Goal: Task Accomplishment & Management: Use online tool/utility

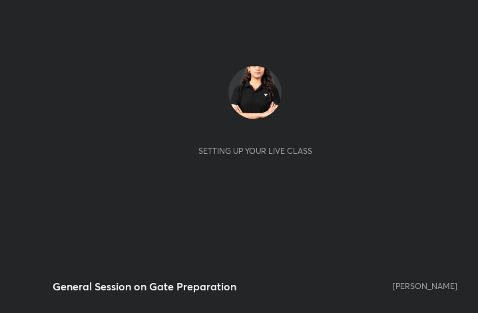
scroll to position [228, 425]
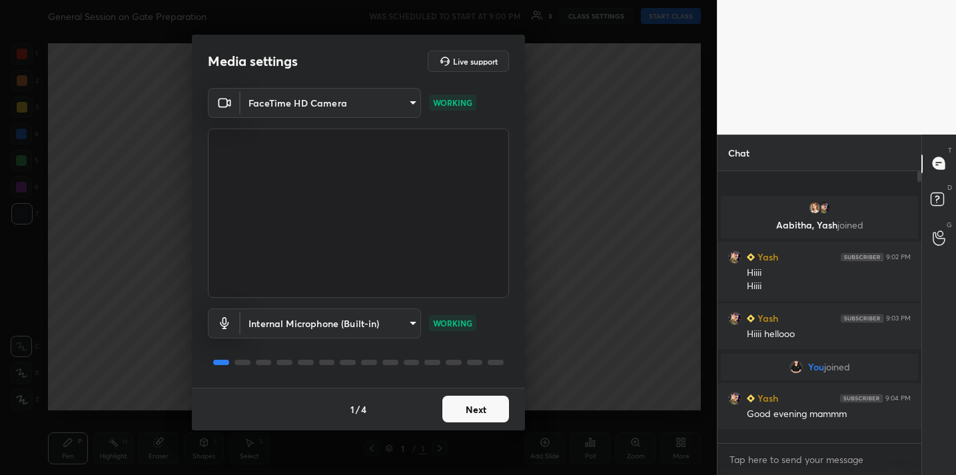
scroll to position [5, 5]
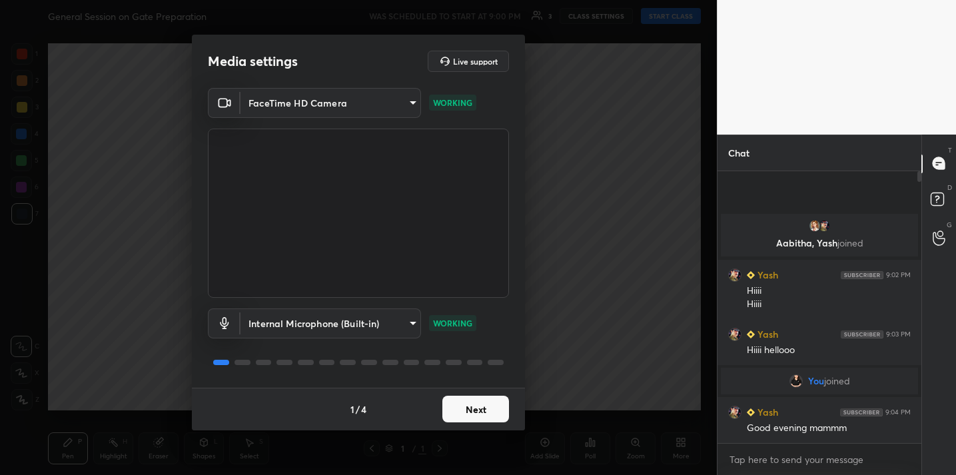
click at [474, 413] on button "Next" at bounding box center [475, 409] width 67 height 27
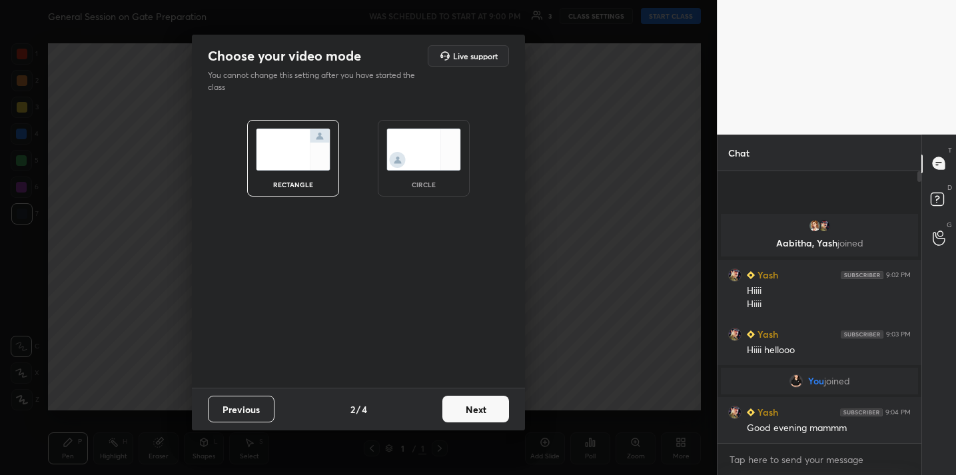
click at [474, 414] on button "Next" at bounding box center [475, 409] width 67 height 27
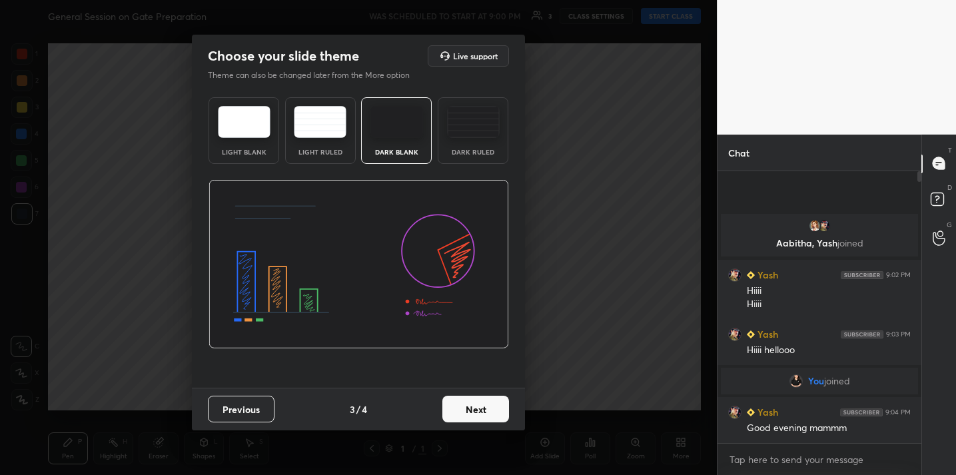
click at [474, 414] on button "Next" at bounding box center [475, 409] width 67 height 27
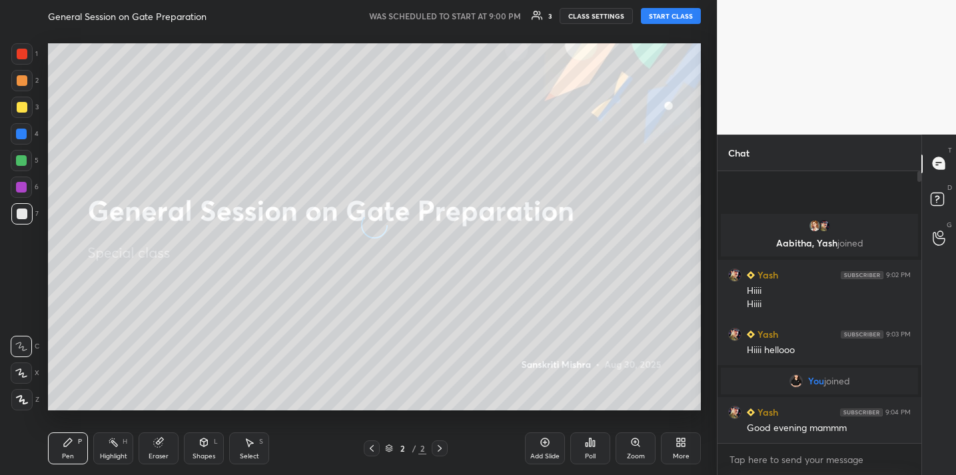
click at [681, 18] on button "START CLASS" at bounding box center [671, 16] width 60 height 16
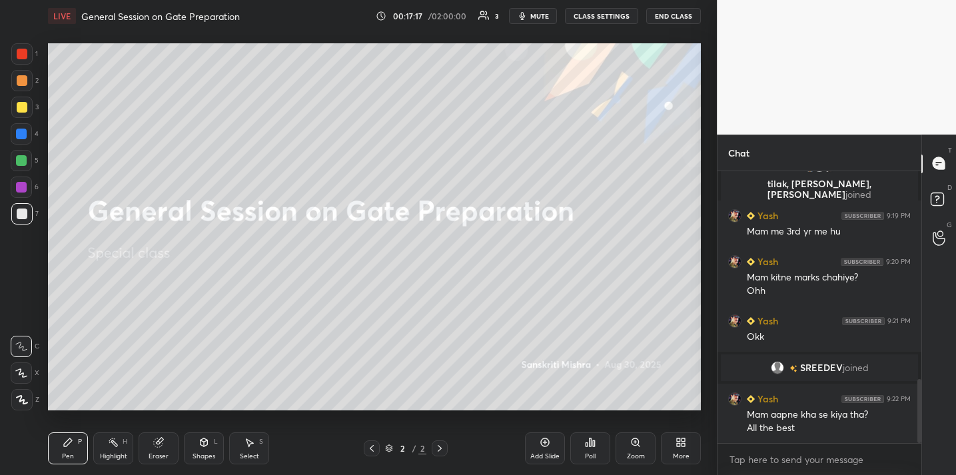
scroll to position [926, 0]
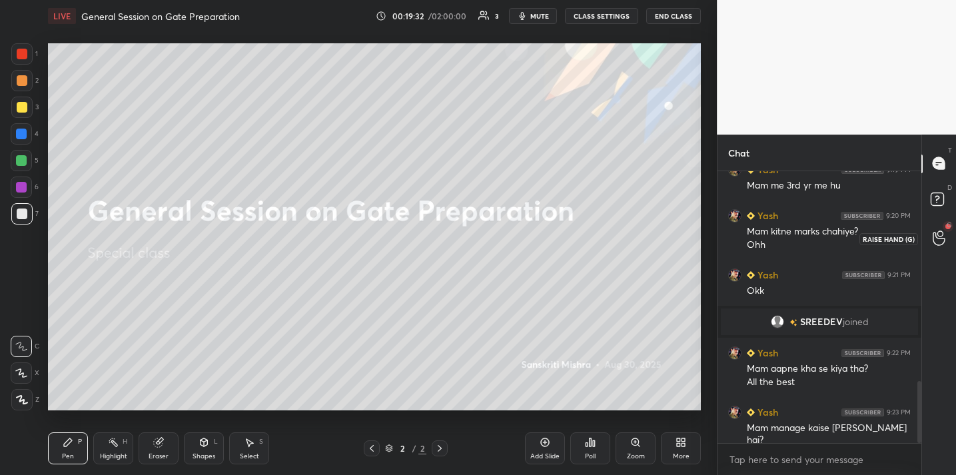
click at [944, 243] on icon at bounding box center [938, 237] width 13 height 15
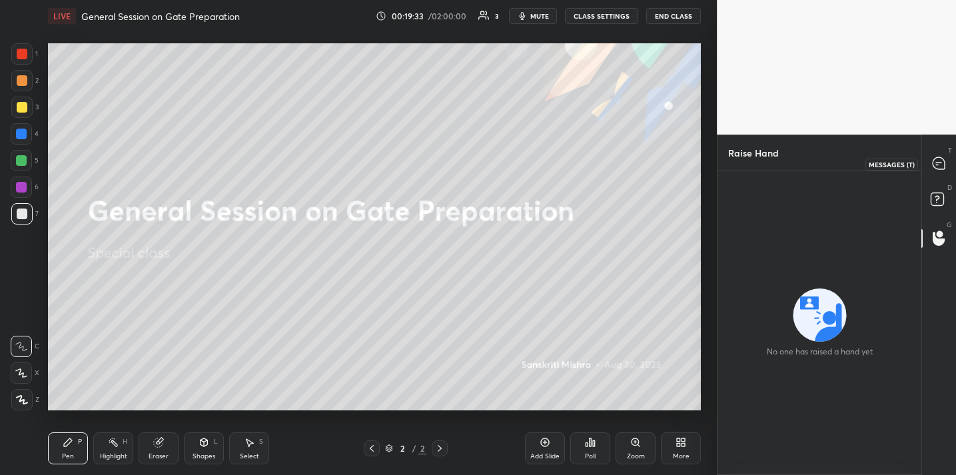
click at [941, 172] on div at bounding box center [939, 164] width 27 height 24
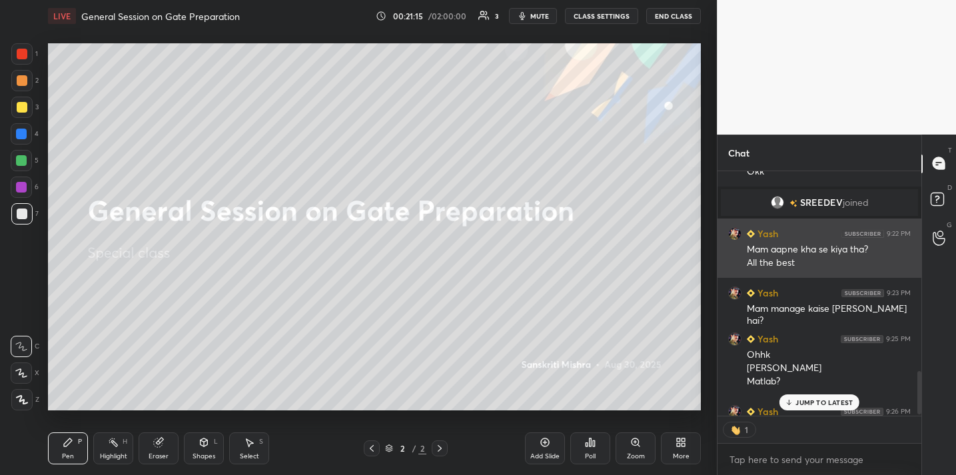
scroll to position [1137, 0]
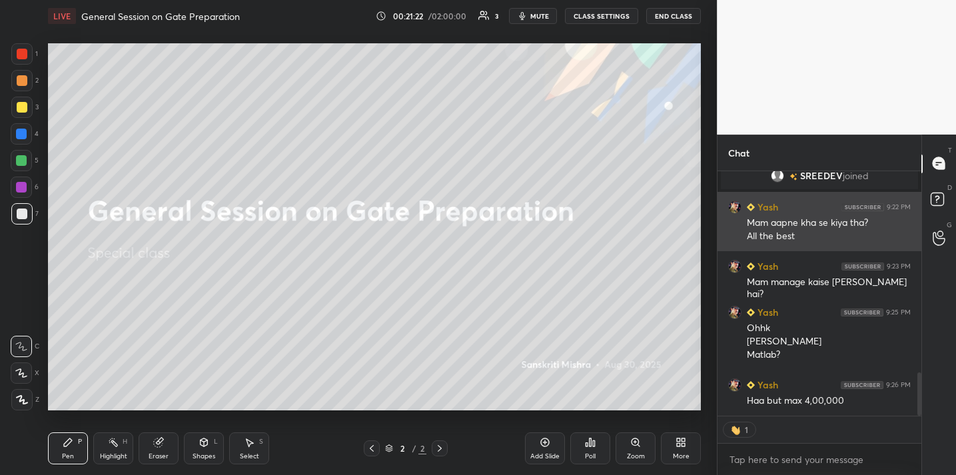
type textarea "x"
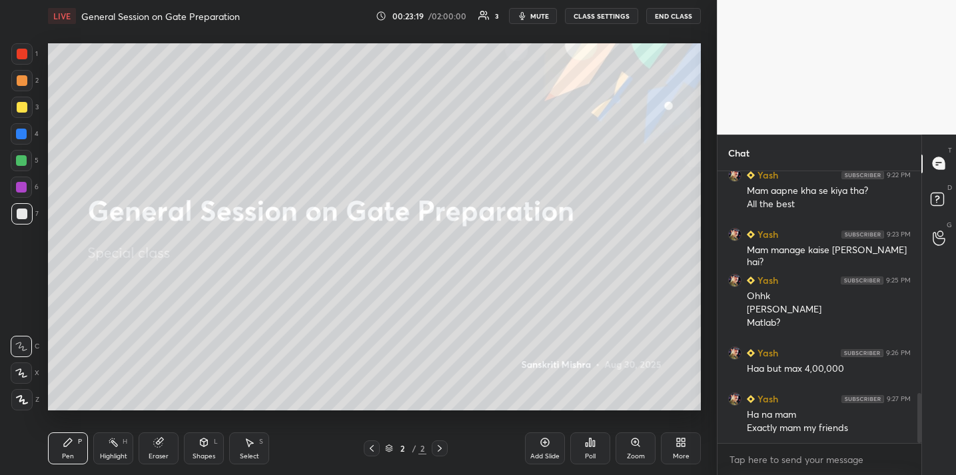
scroll to position [1215, 0]
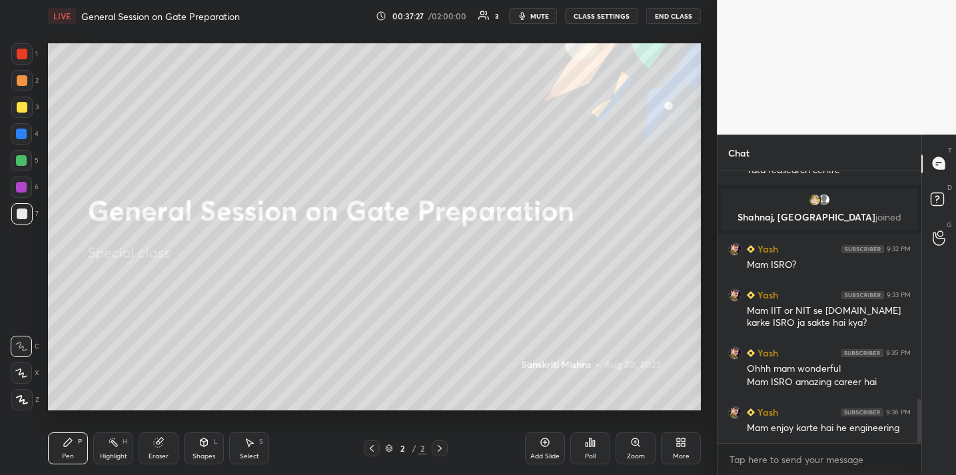
scroll to position [1401, 0]
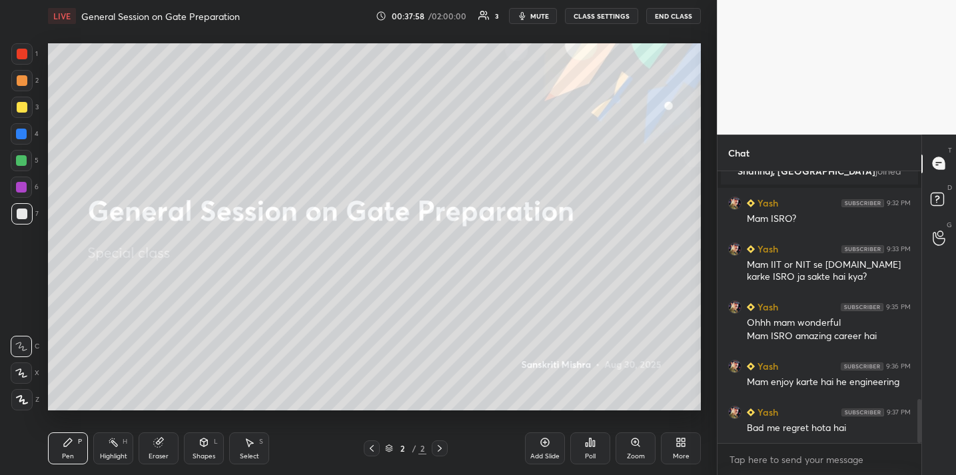
click at [665, 16] on button "End Class" at bounding box center [673, 16] width 55 height 16
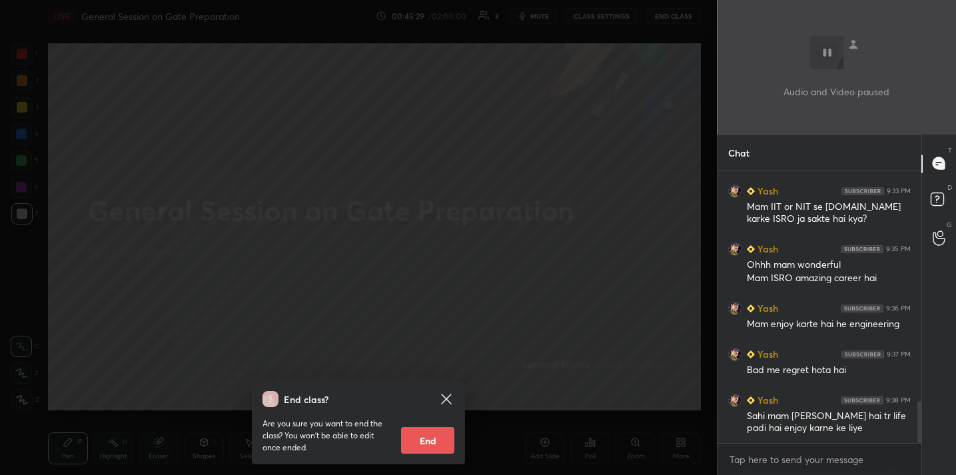
scroll to position [1491, 0]
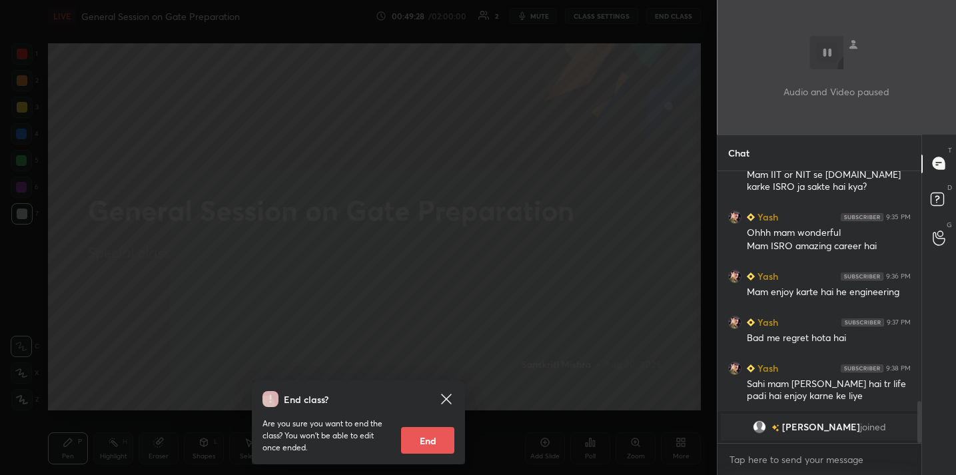
click at [820, 462] on body "1 2 3 4 5 6 7 C X Z C X Z E E Erase all H H LIVE General Session on Gate Prepar…" at bounding box center [478, 237] width 956 height 475
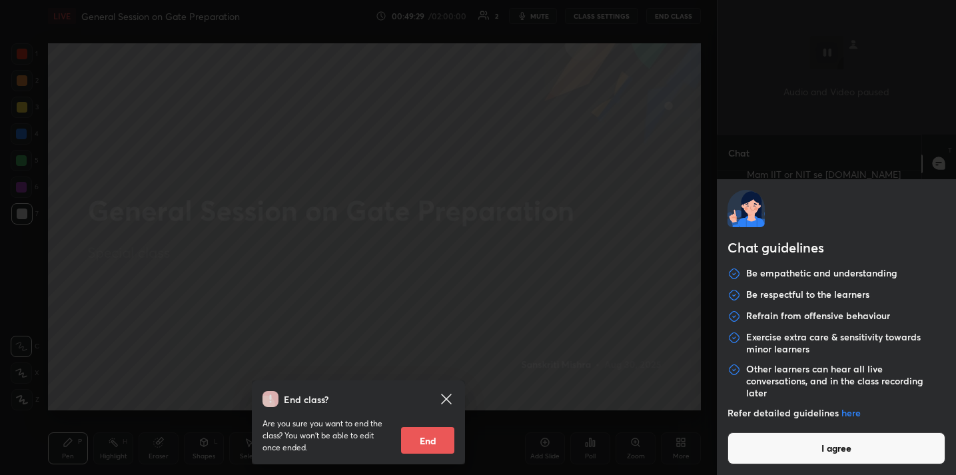
click at [808, 452] on button "I agree" at bounding box center [836, 448] width 218 height 32
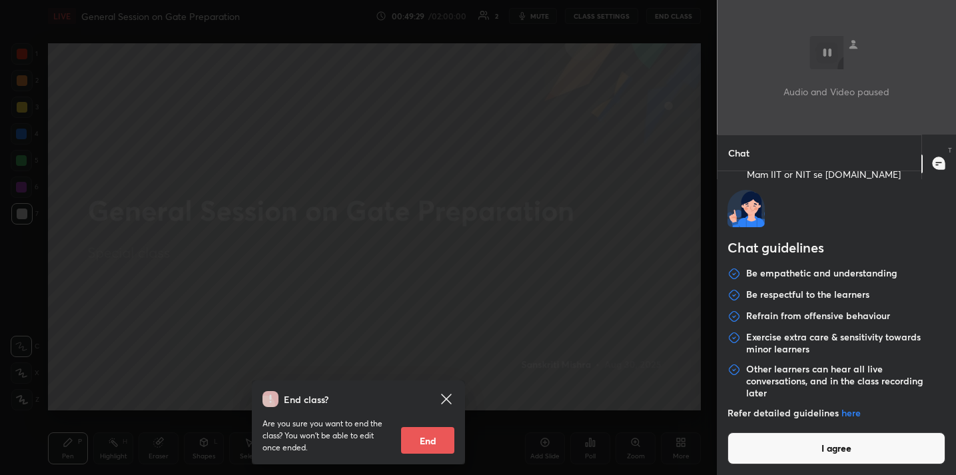
type textarea "x"
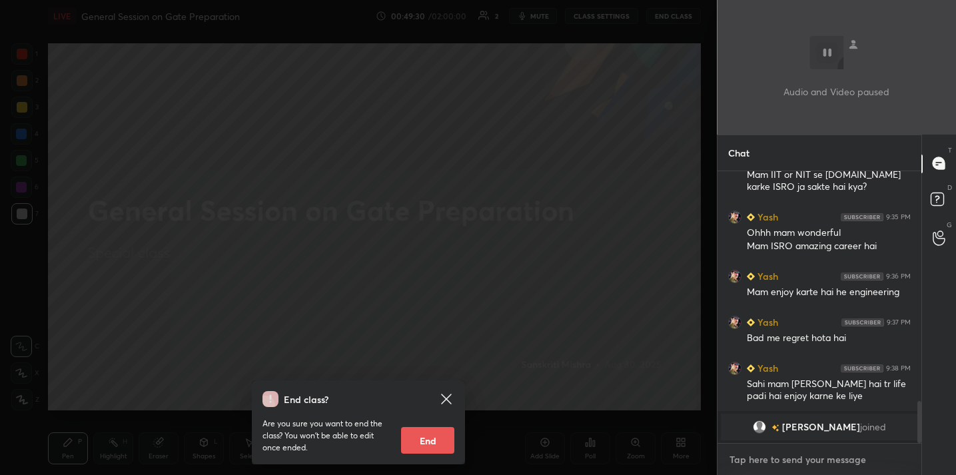
click at [798, 462] on textarea at bounding box center [819, 459] width 182 height 21
type textarea "t"
type textarea "x"
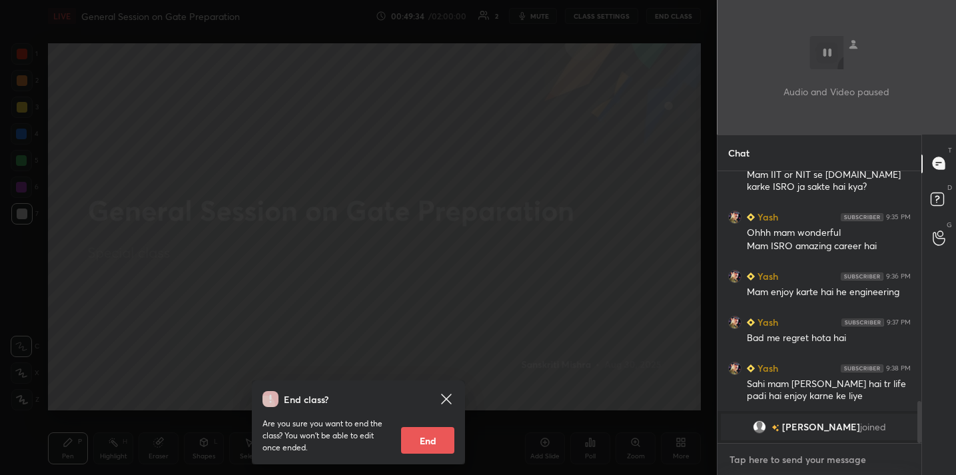
type textarea "T"
type textarea "x"
type textarea "Th"
type textarea "x"
type textarea "The"
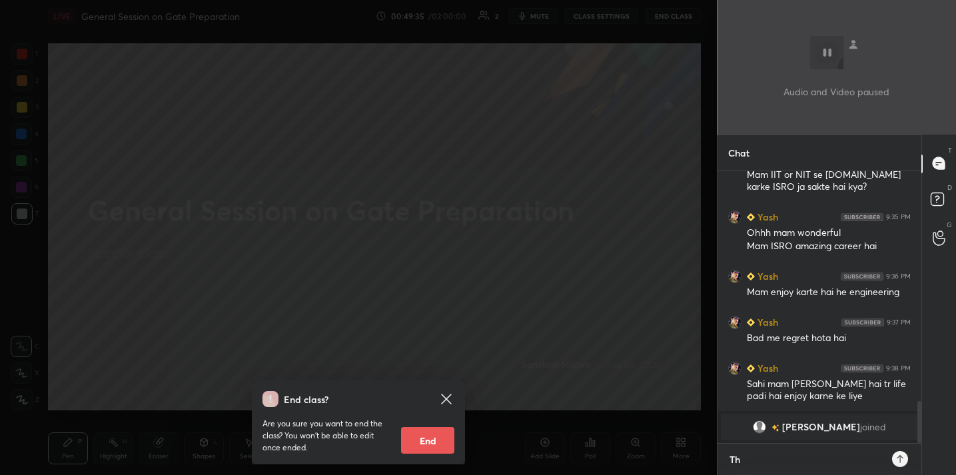
type textarea "x"
type textarea "Ther"
type textarea "x"
type textarea "There"
type textarea "x"
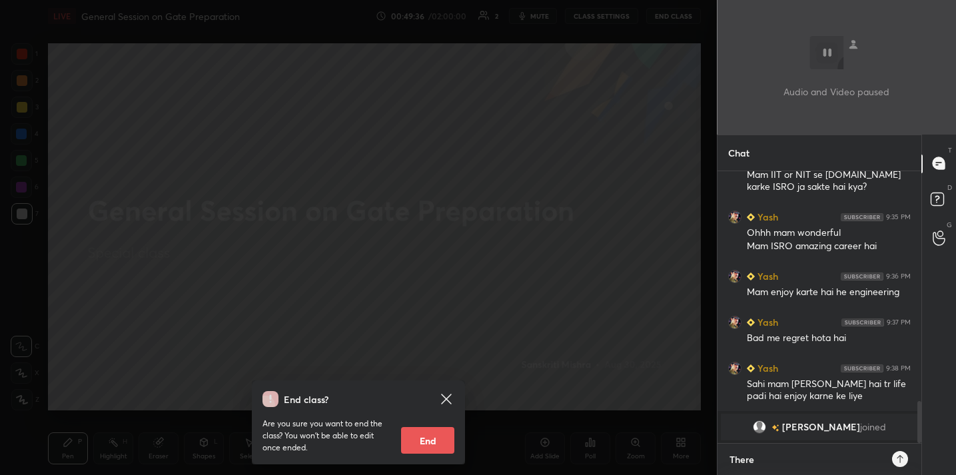
type textarea "There"
type textarea "x"
type textarea "There i"
type textarea "x"
type textarea "There is"
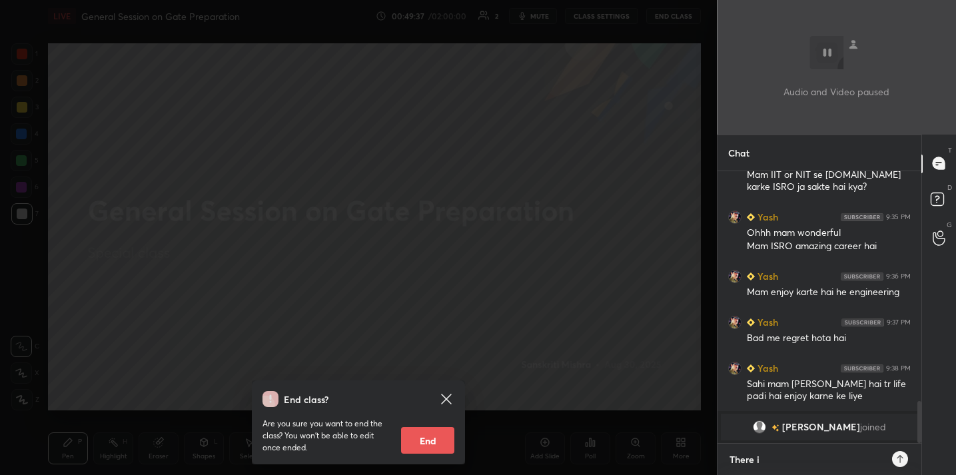
type textarea "x"
type textarea "There is"
type textarea "x"
type textarea "There is s"
type textarea "x"
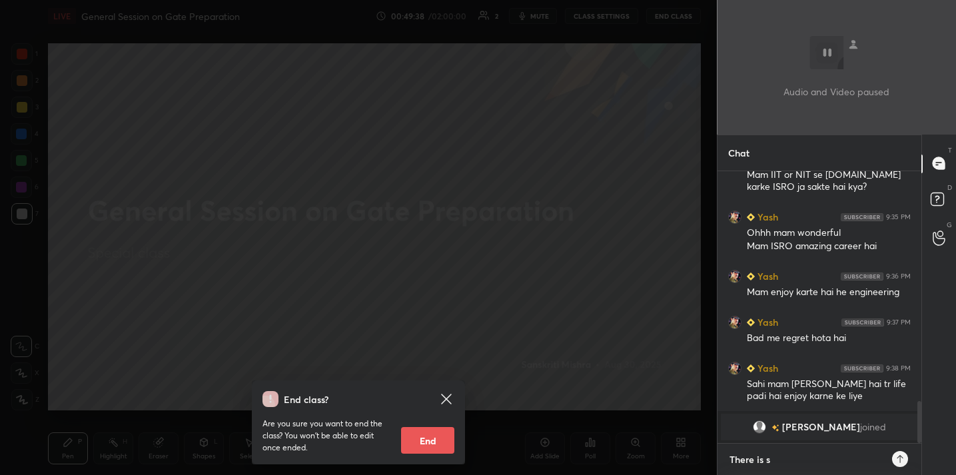
type textarea "There is so"
type textarea "x"
type textarea "There is som"
type textarea "x"
type textarea "There is some"
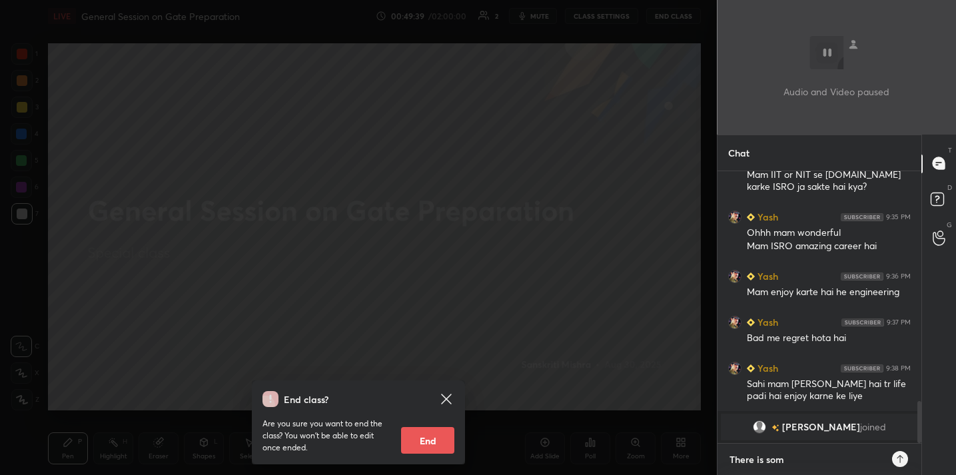
type textarea "x"
type textarea "There is some"
type textarea "x"
type textarea "There is some t"
type textarea "x"
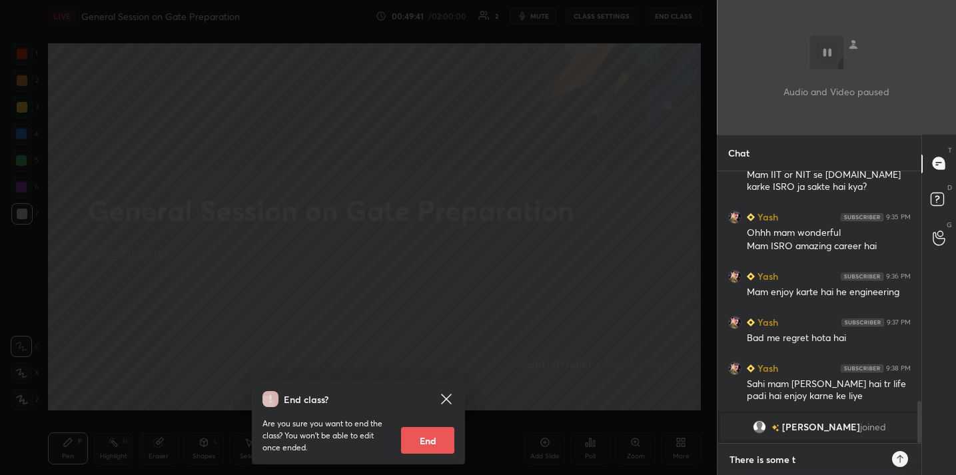
type textarea "There is some te"
type textarea "x"
type textarea "There is some tec"
type textarea "x"
type textarea "There is some tech"
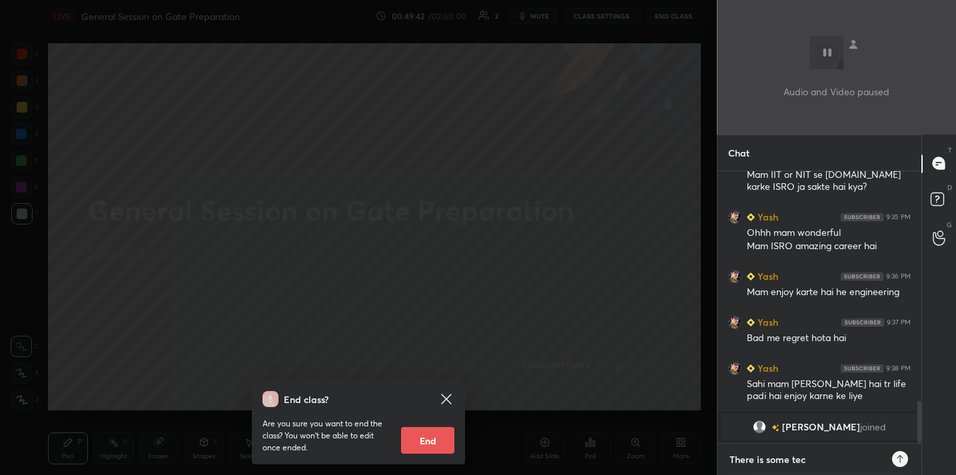
type textarea "x"
type textarea "There is some techn"
type textarea "x"
type textarea "There is some techni"
type textarea "x"
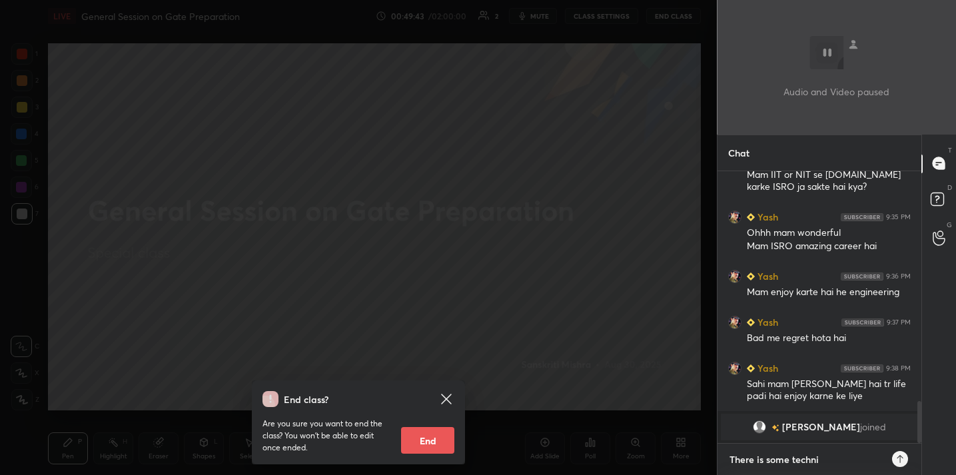
type textarea "There is some technic"
type textarea "x"
type textarea "There is some technica"
type textarea "x"
type textarea "There is some technical"
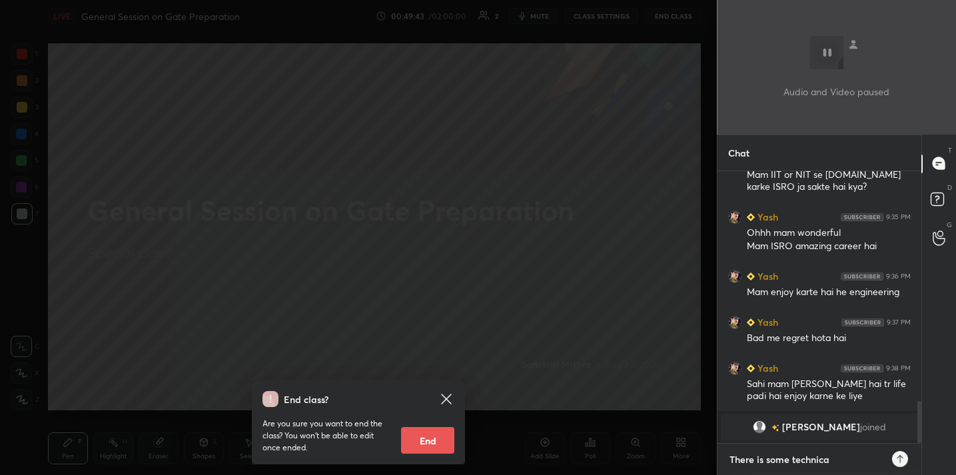
type textarea "x"
type textarea "There is some technical"
type textarea "x"
type textarea "There is some technical i"
type textarea "x"
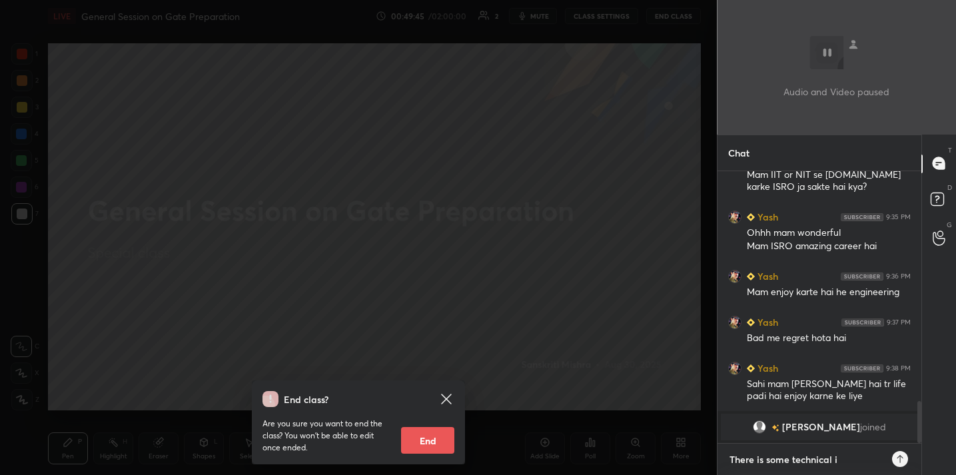
type textarea "There is some technical is"
type textarea "x"
type textarea "There is some technical iss"
type textarea "x"
type textarea "There is some technical issu"
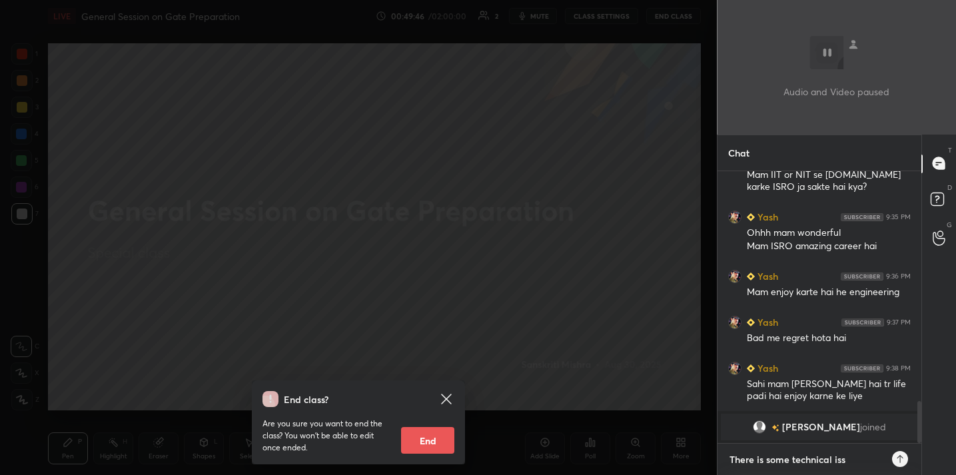
type textarea "x"
type textarea "There is some technical issue"
type textarea "x"
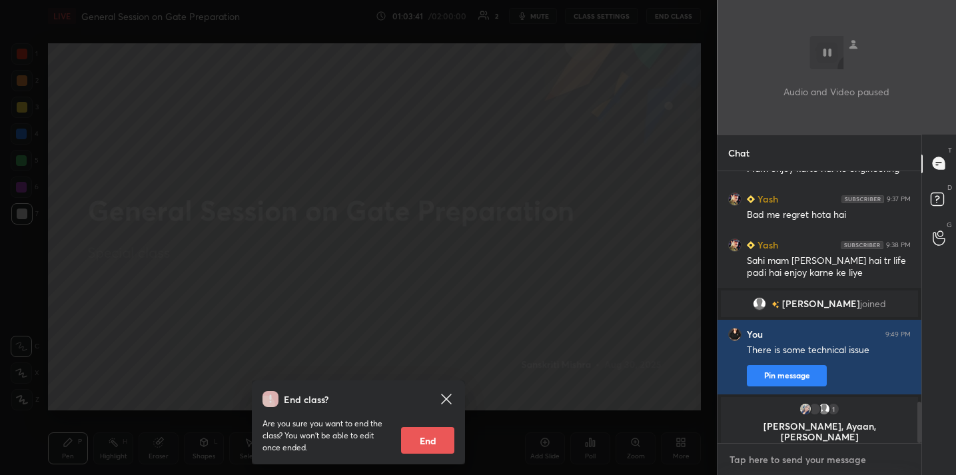
scroll to position [1520, 0]
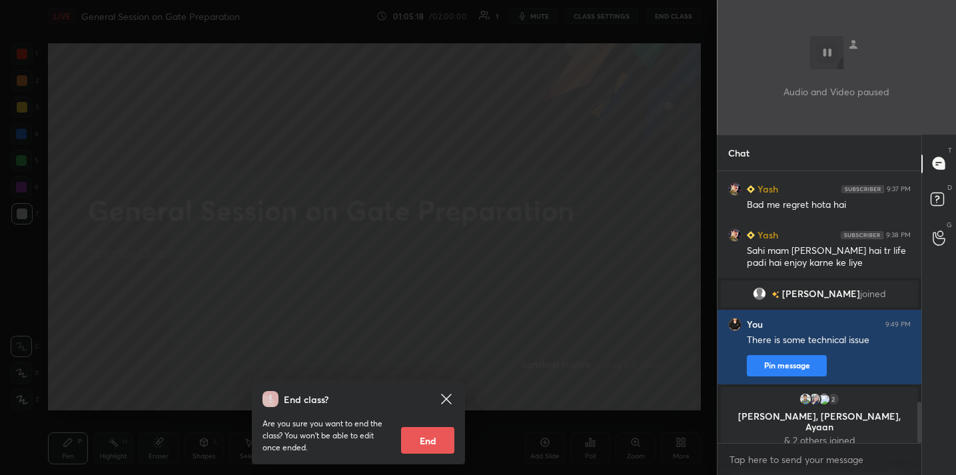
click at [436, 288] on div "End class? Are you sure you want to end the class? You won’t be able to edit on…" at bounding box center [358, 237] width 717 height 475
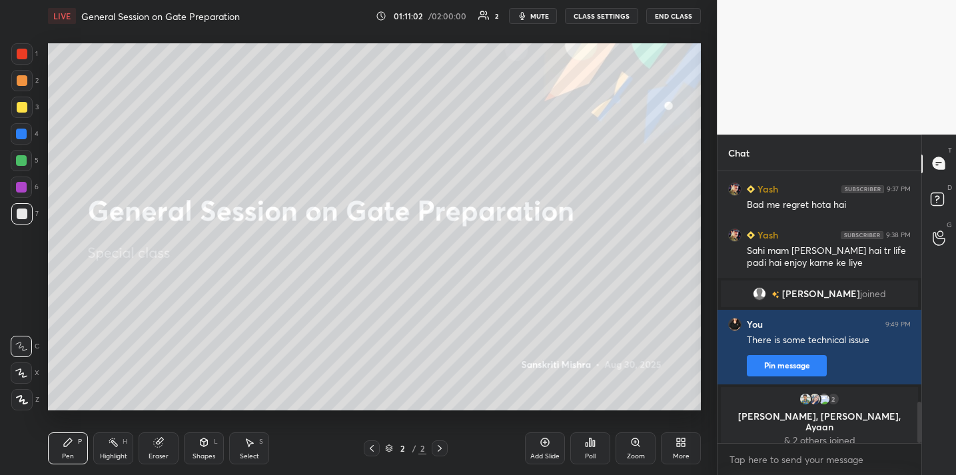
click at [525, 15] on icon "button" at bounding box center [522, 16] width 11 height 11
click at [580, 456] on div "Poll" at bounding box center [590, 448] width 40 height 32
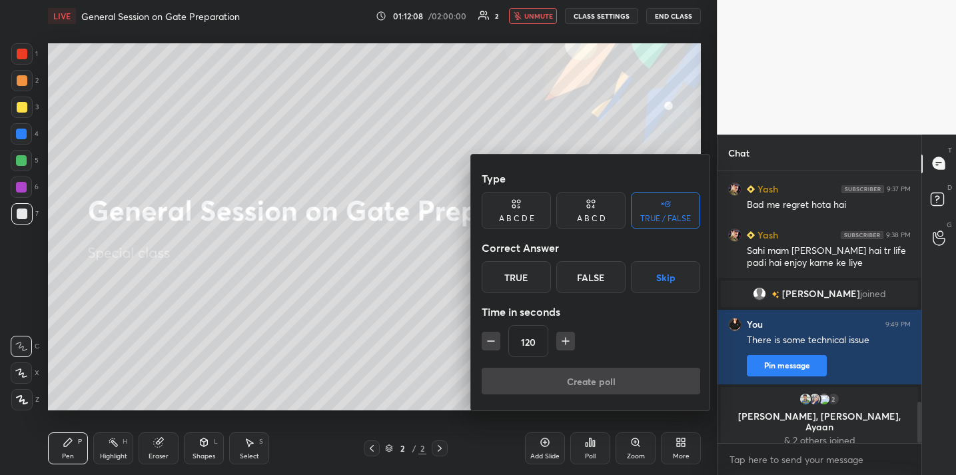
click at [511, 274] on div "True" at bounding box center [515, 277] width 69 height 32
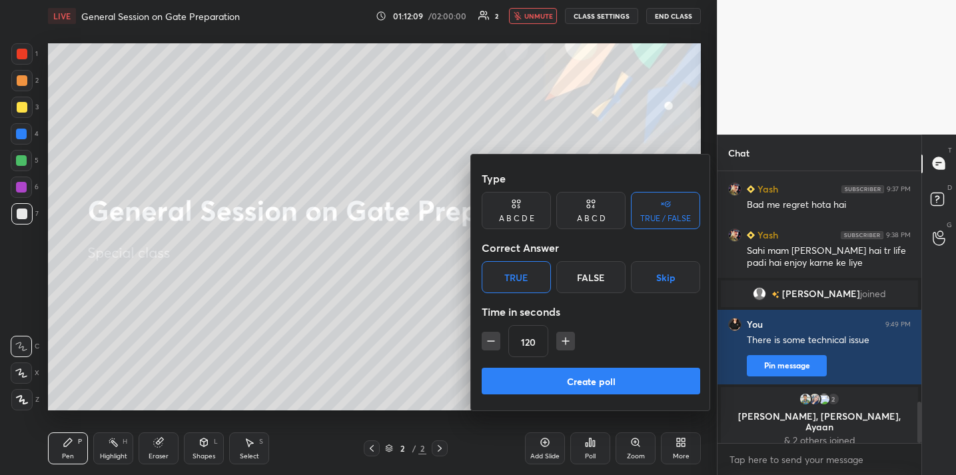
click at [557, 389] on button "Create poll" at bounding box center [590, 381] width 218 height 27
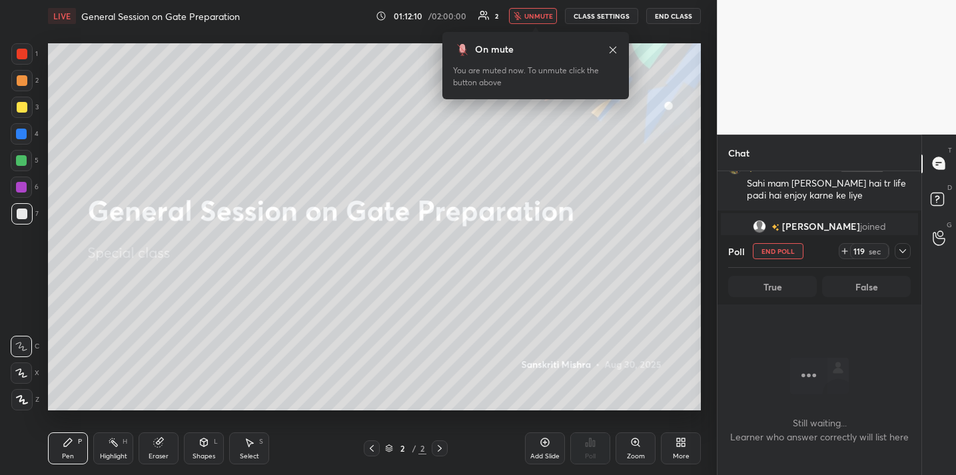
scroll to position [1589, 0]
click at [545, 15] on span "unmute" at bounding box center [538, 15] width 29 height 9
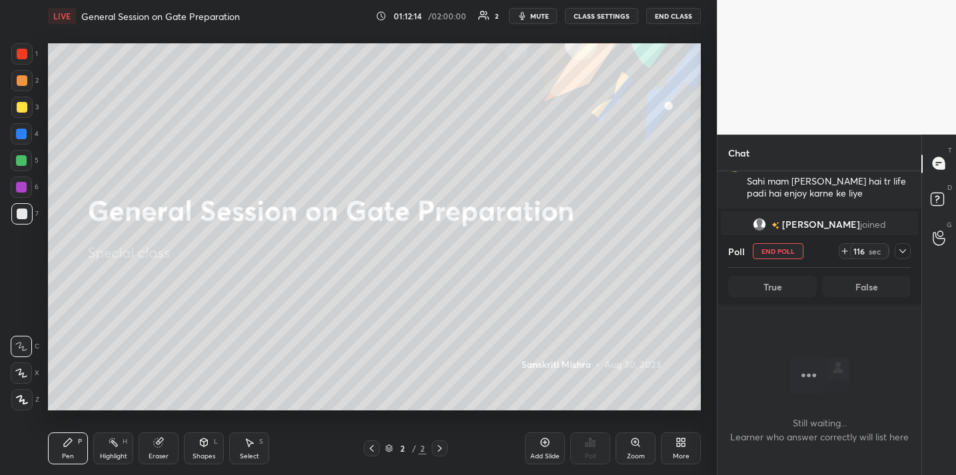
click at [903, 249] on icon at bounding box center [902, 251] width 11 height 11
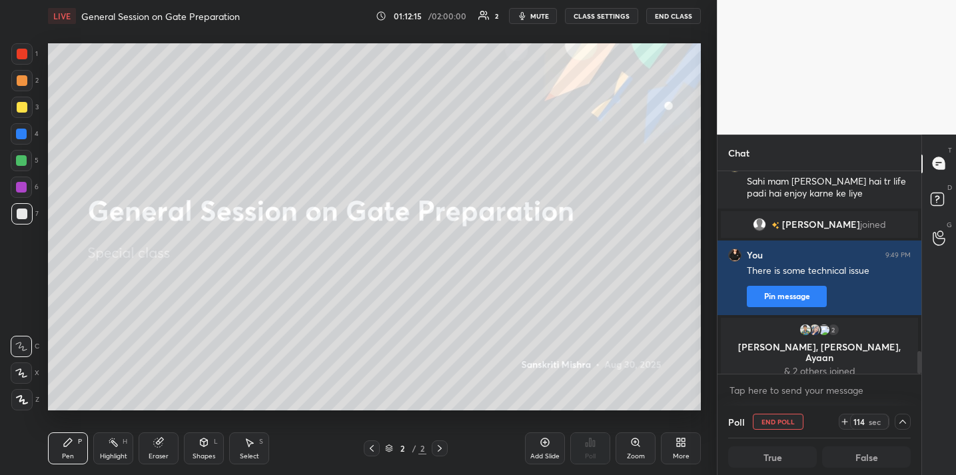
click at [901, 424] on icon at bounding box center [902, 421] width 11 height 11
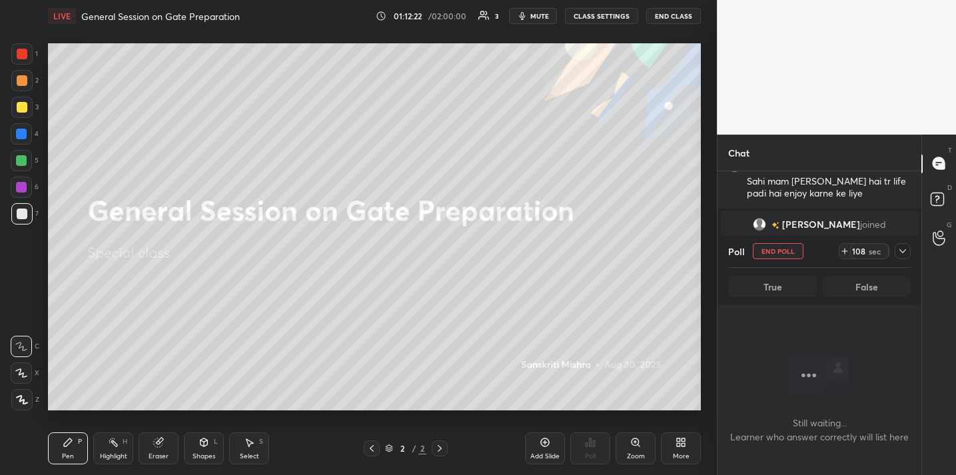
click at [905, 246] on icon at bounding box center [902, 251] width 11 height 11
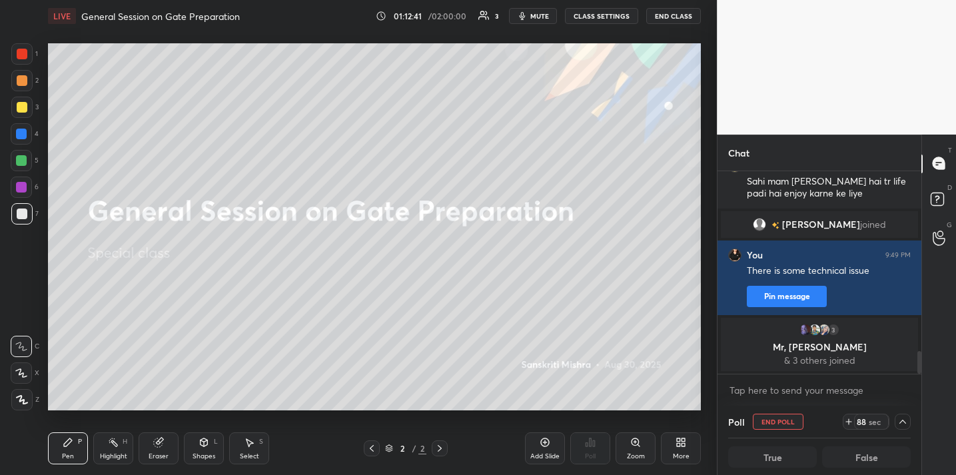
click at [656, 19] on button "End Class" at bounding box center [673, 16] width 55 height 16
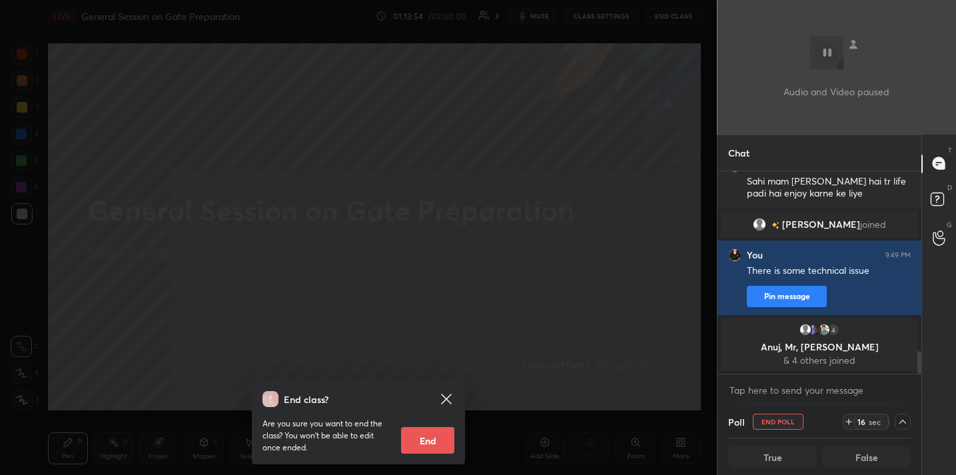
click at [501, 159] on div "End class? Are you sure you want to end the class? You won’t be able to edit on…" at bounding box center [358, 237] width 717 height 475
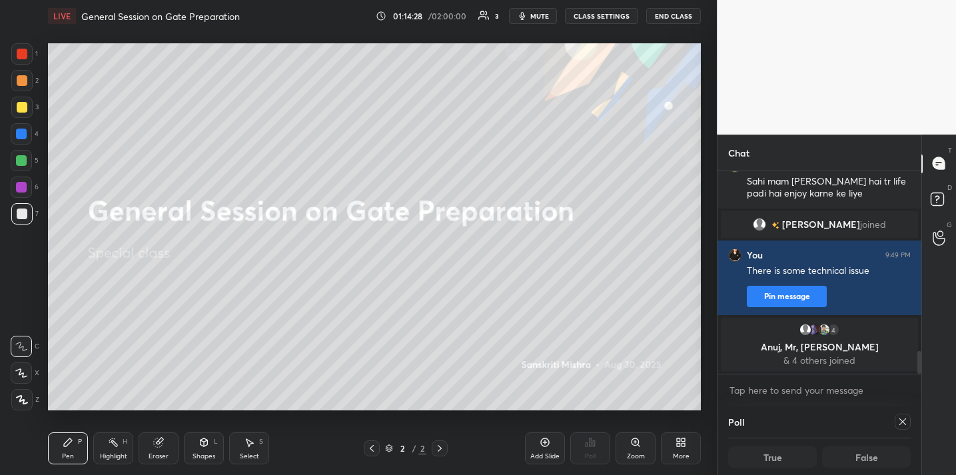
click at [902, 426] on icon at bounding box center [902, 421] width 11 height 11
type textarea "x"
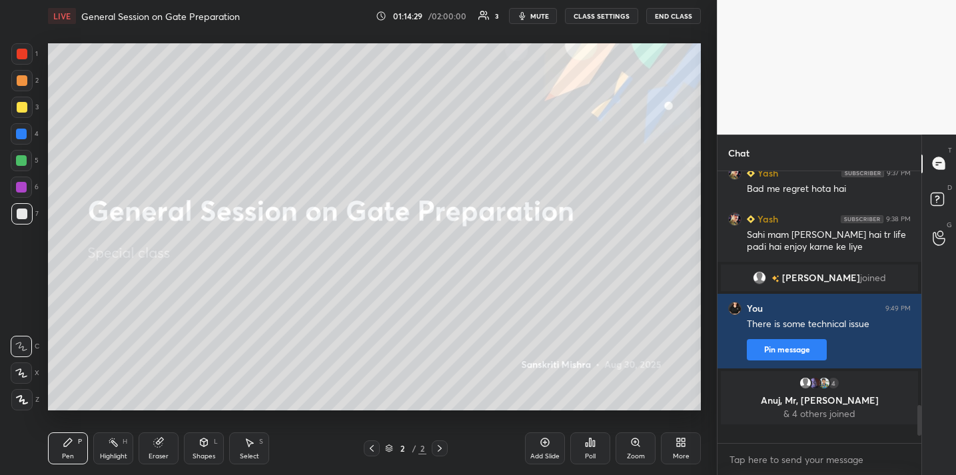
scroll to position [5, 5]
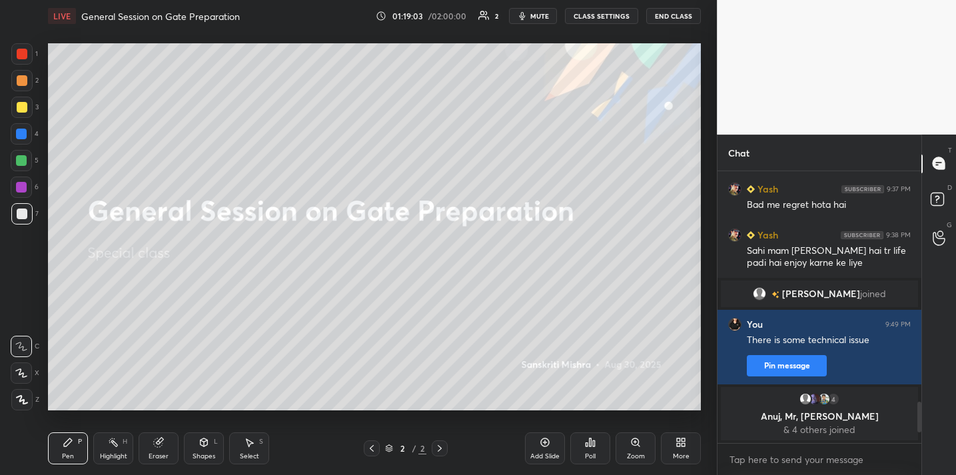
click at [667, 18] on button "End Class" at bounding box center [673, 16] width 55 height 16
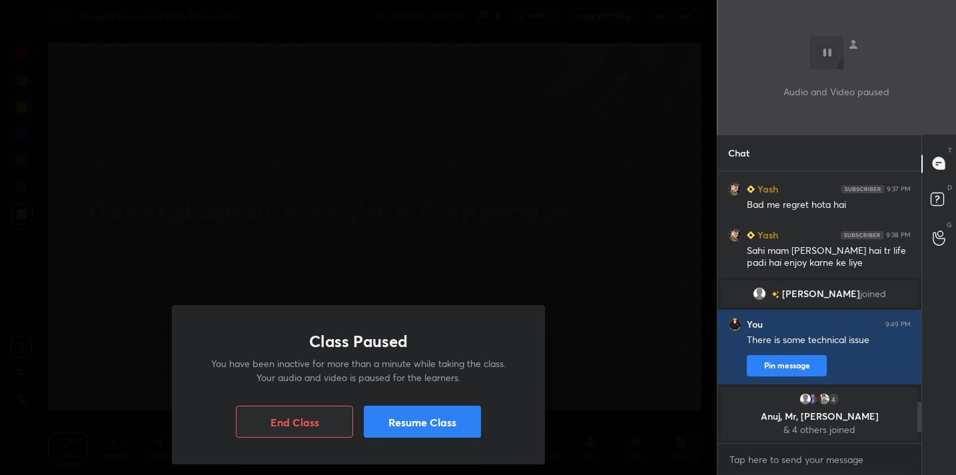
click at [443, 427] on button "Resume Class" at bounding box center [422, 422] width 117 height 32
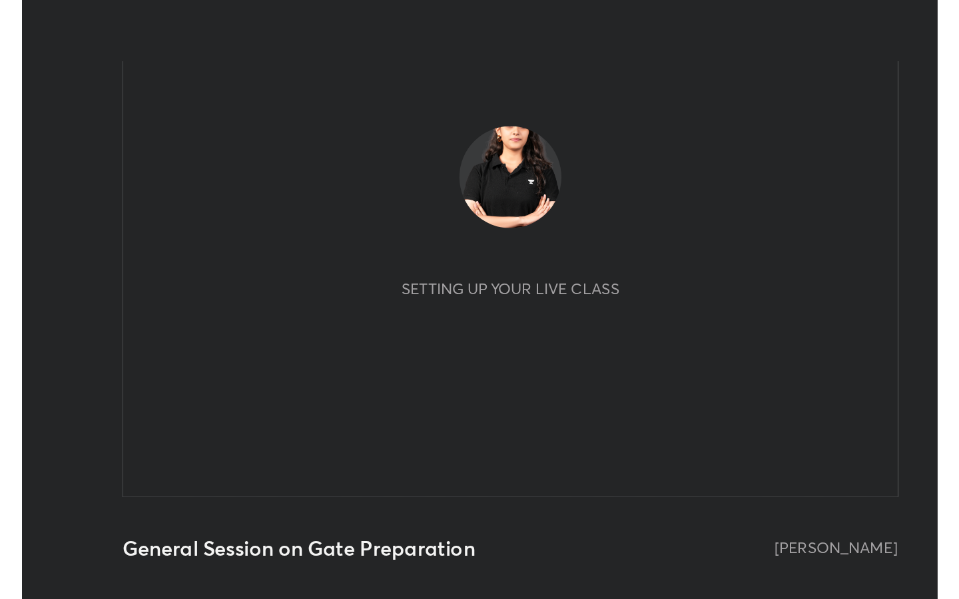
scroll to position [228, 425]
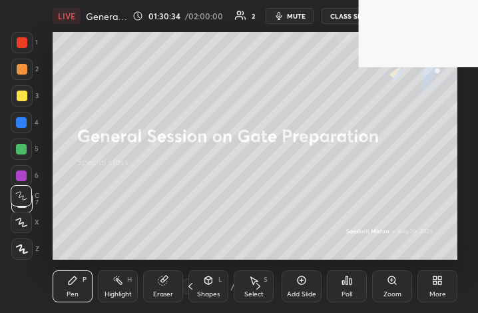
click at [435, 279] on icon at bounding box center [435, 277] width 3 height 3
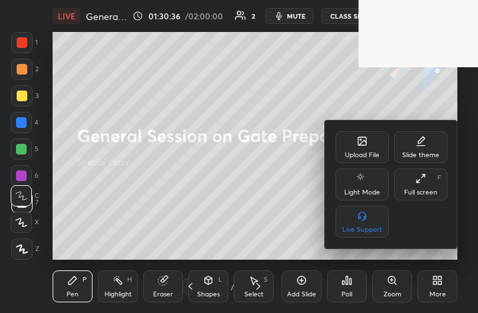
click at [415, 184] on div "Full screen F" at bounding box center [420, 184] width 53 height 32
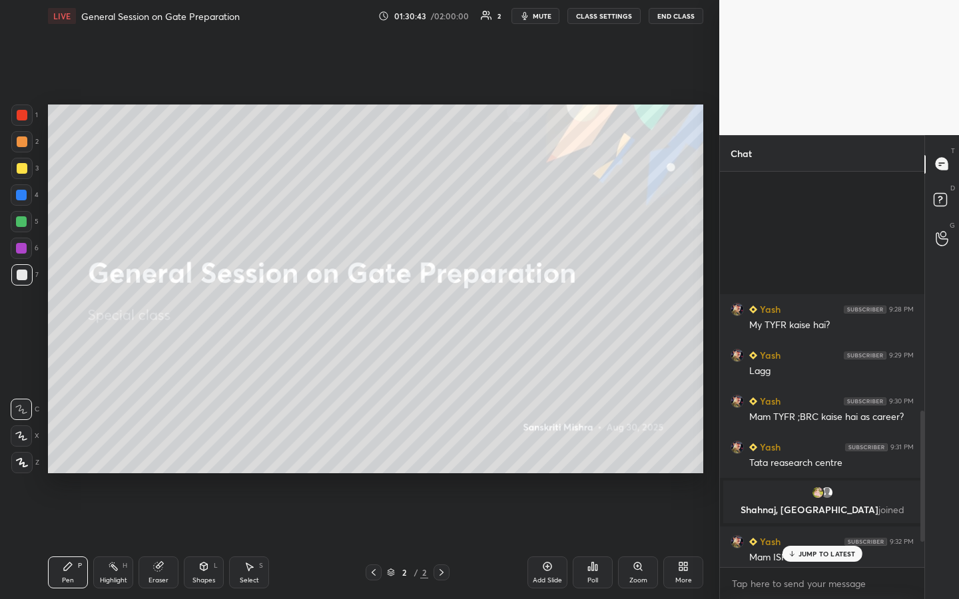
scroll to position [1234, 0]
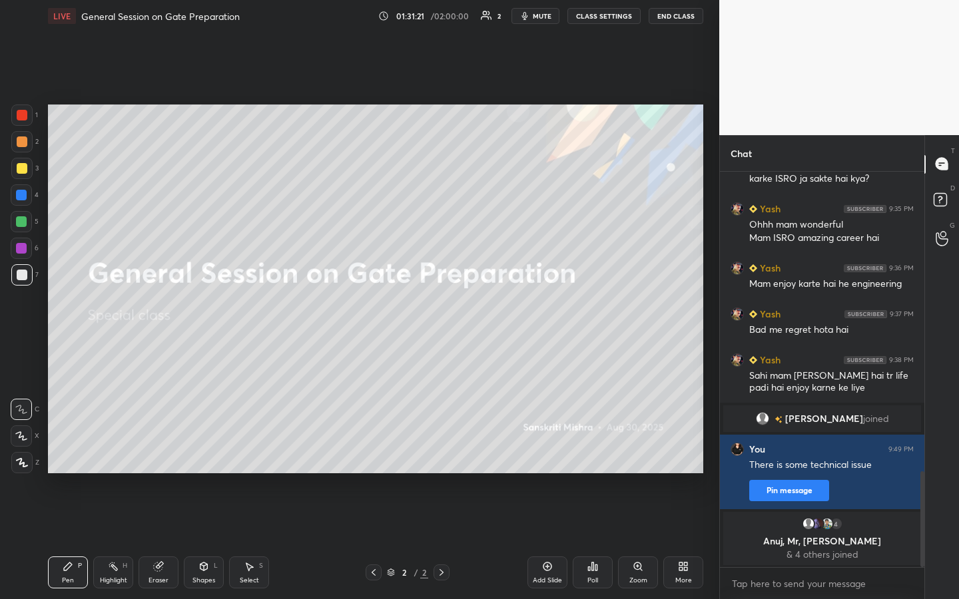
click at [477, 312] on div "Poll" at bounding box center [593, 573] width 40 height 32
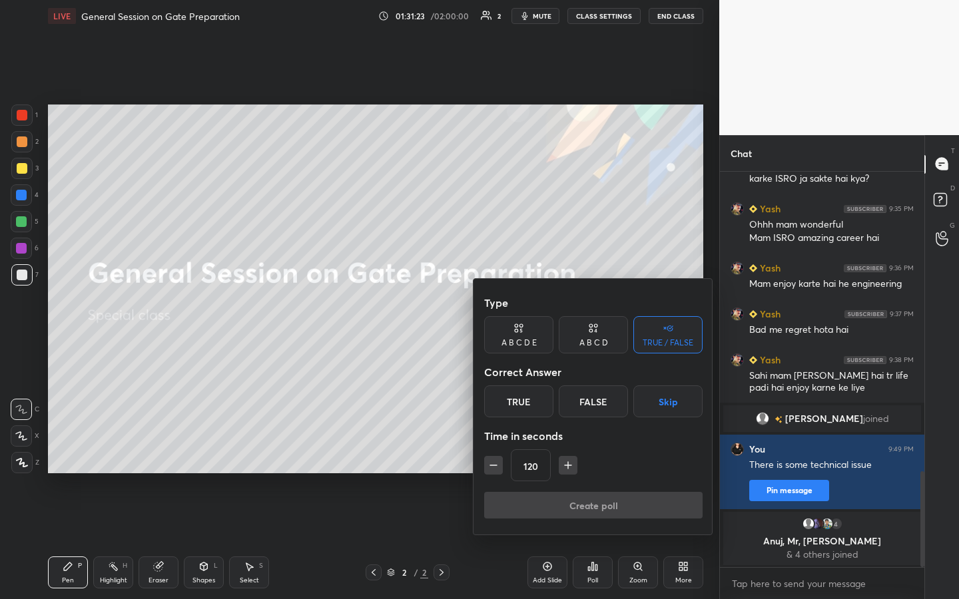
click at [477, 312] on div "True" at bounding box center [518, 402] width 69 height 32
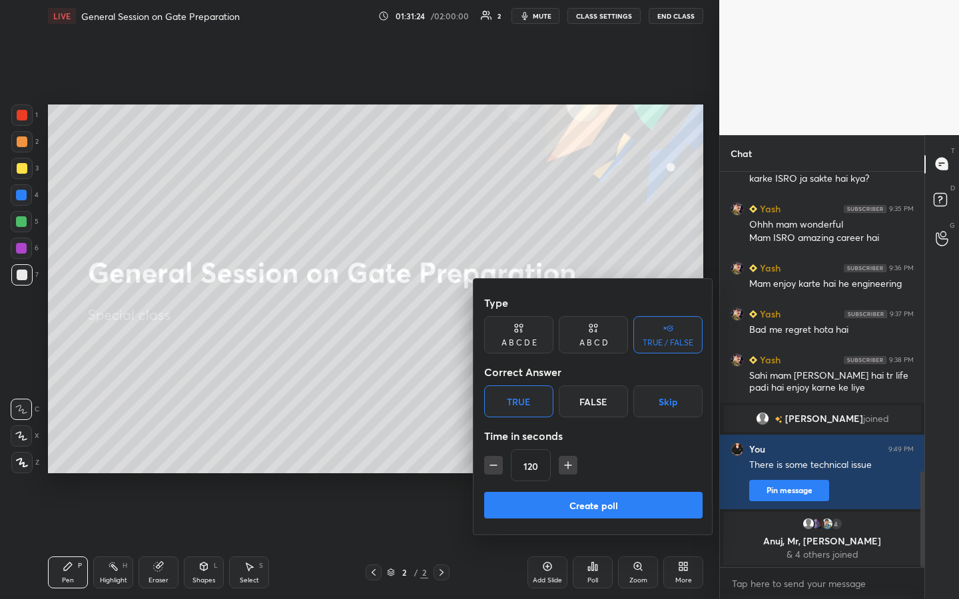
click at [477, 312] on button "Create poll" at bounding box center [593, 505] width 218 height 27
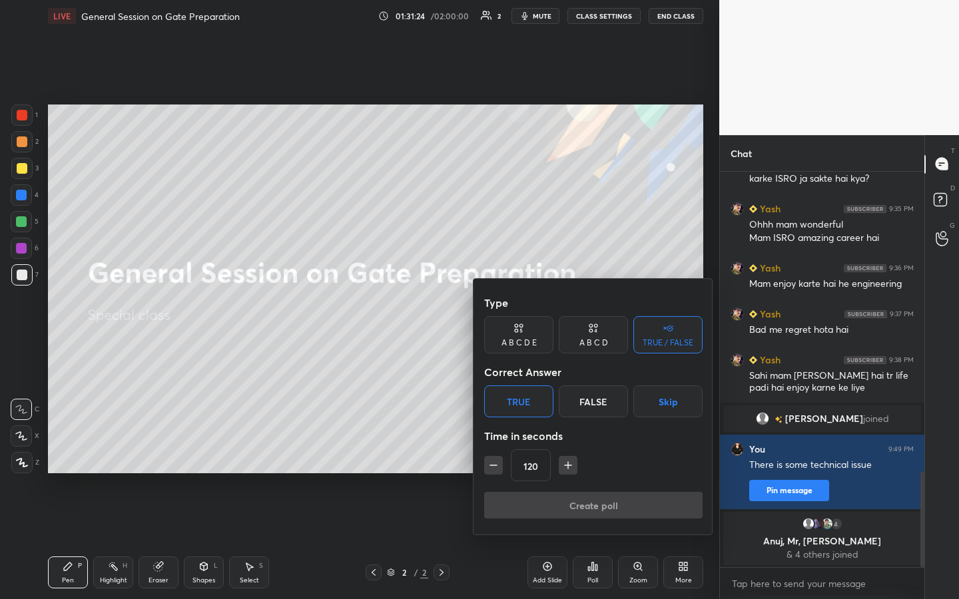
type textarea "x"
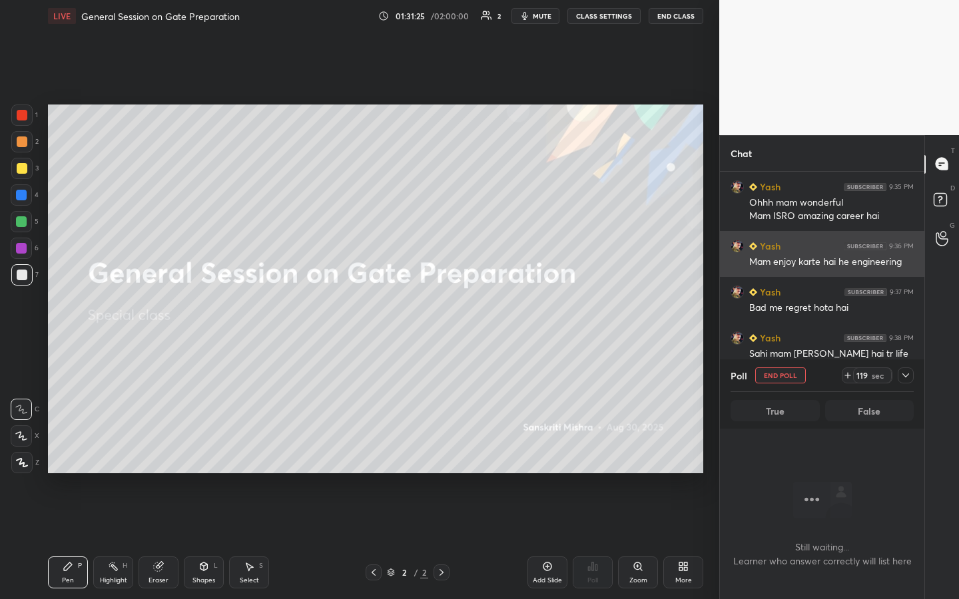
scroll to position [1303, 0]
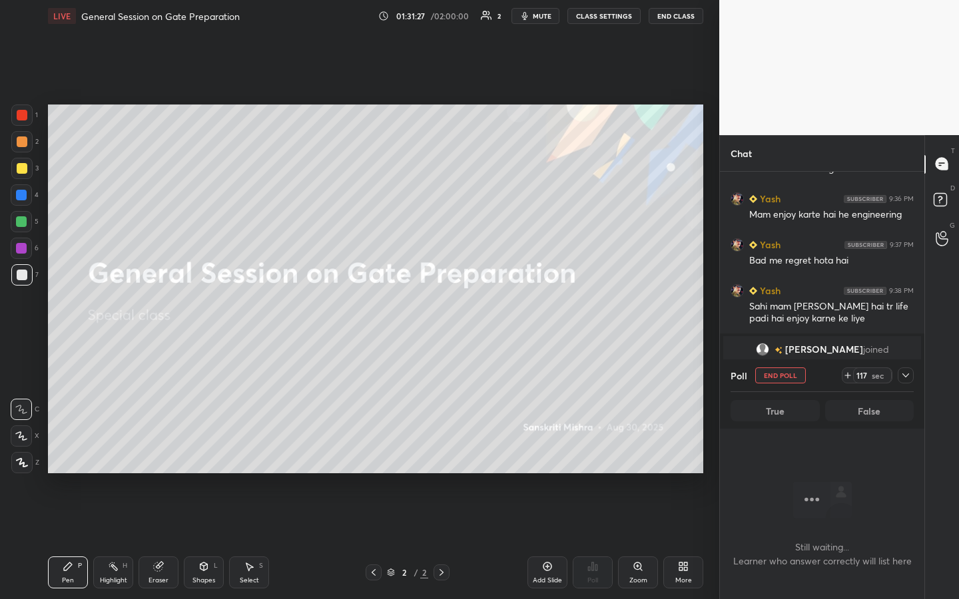
click at [477, 312] on icon at bounding box center [905, 375] width 11 height 11
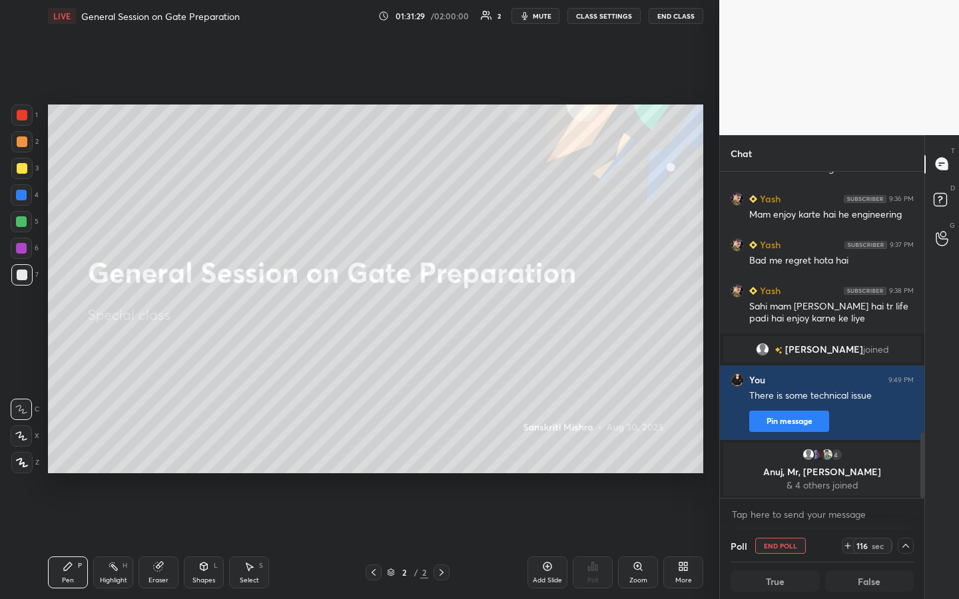
click at [477, 312] on p "& 4 others joined" at bounding box center [822, 485] width 182 height 11
click at [477, 312] on img "grid" at bounding box center [817, 454] width 13 height 13
click at [477, 312] on icon at bounding box center [905, 546] width 11 height 11
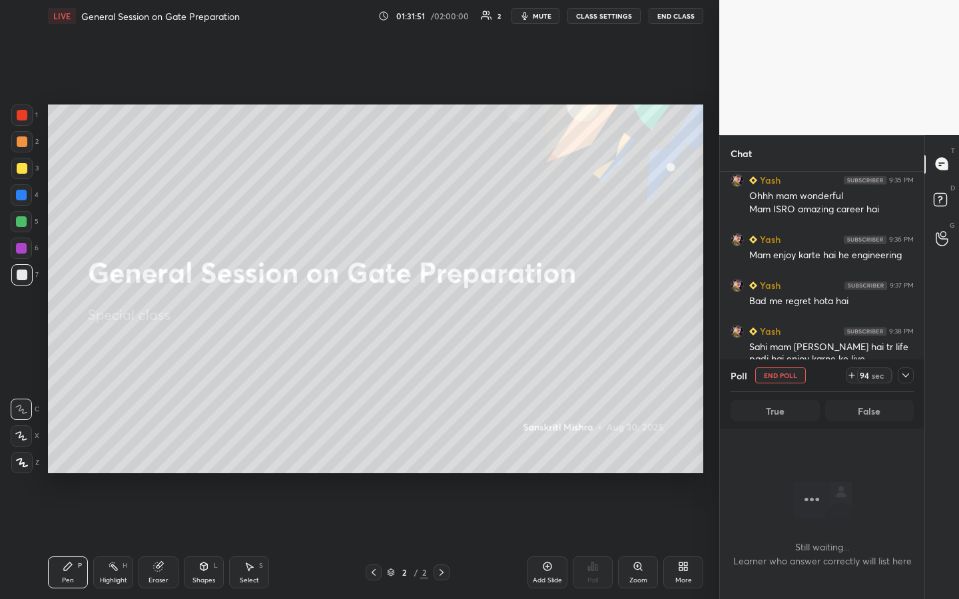
scroll to position [1825, 0]
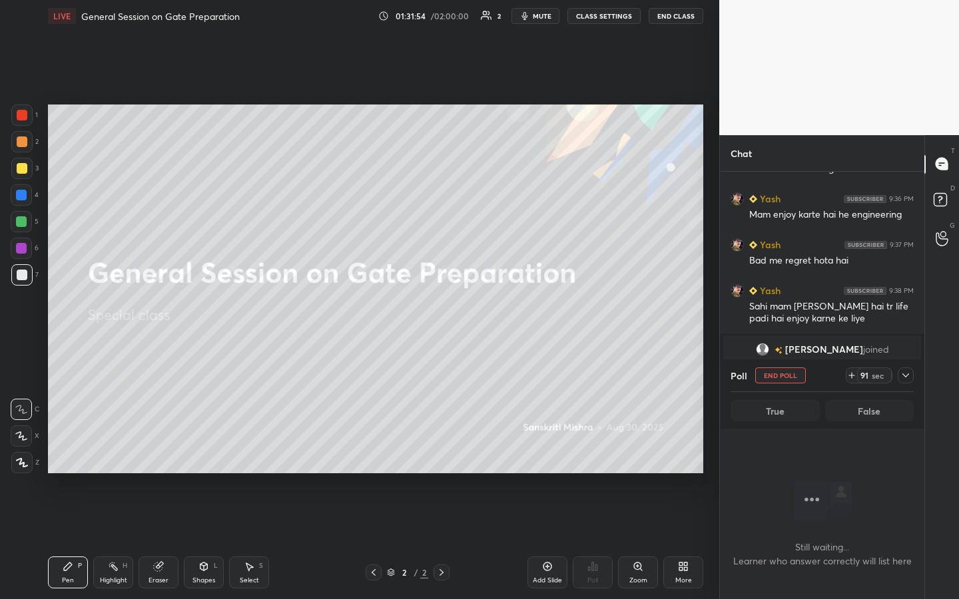
click at [477, 312] on icon at bounding box center [905, 375] width 11 height 11
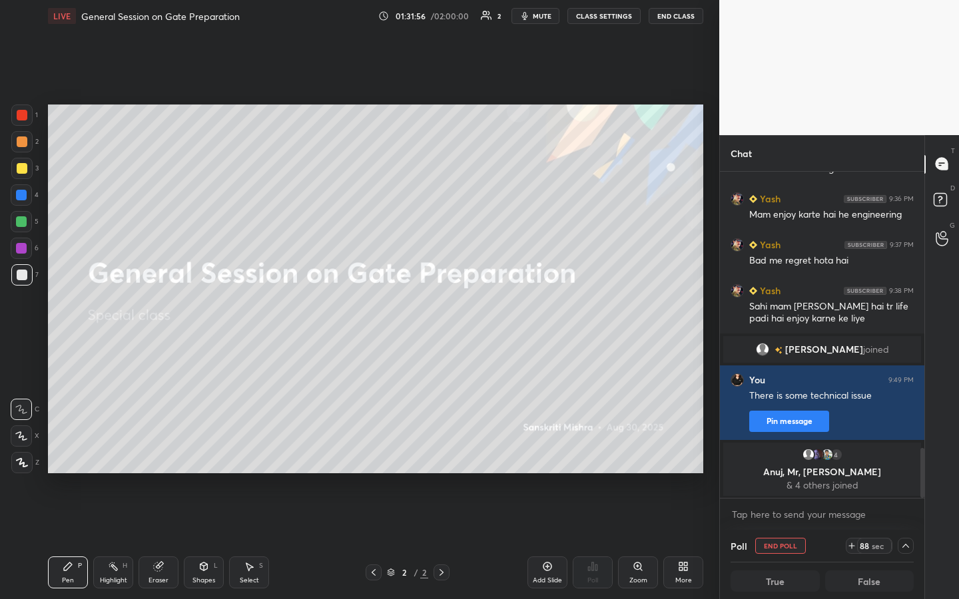
click at [477, 312] on icon at bounding box center [905, 546] width 7 height 4
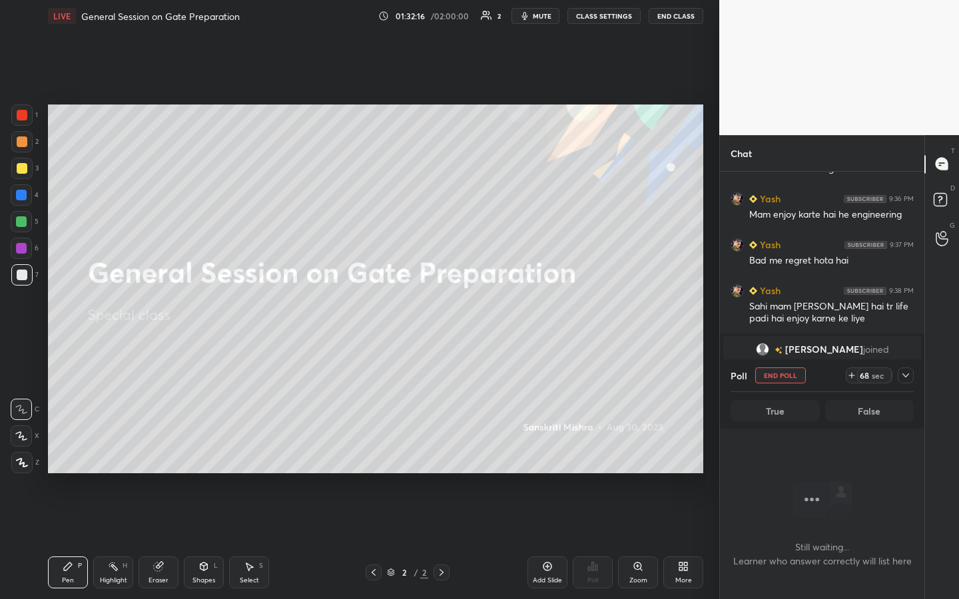
click at [477, 312] on icon at bounding box center [905, 375] width 11 height 11
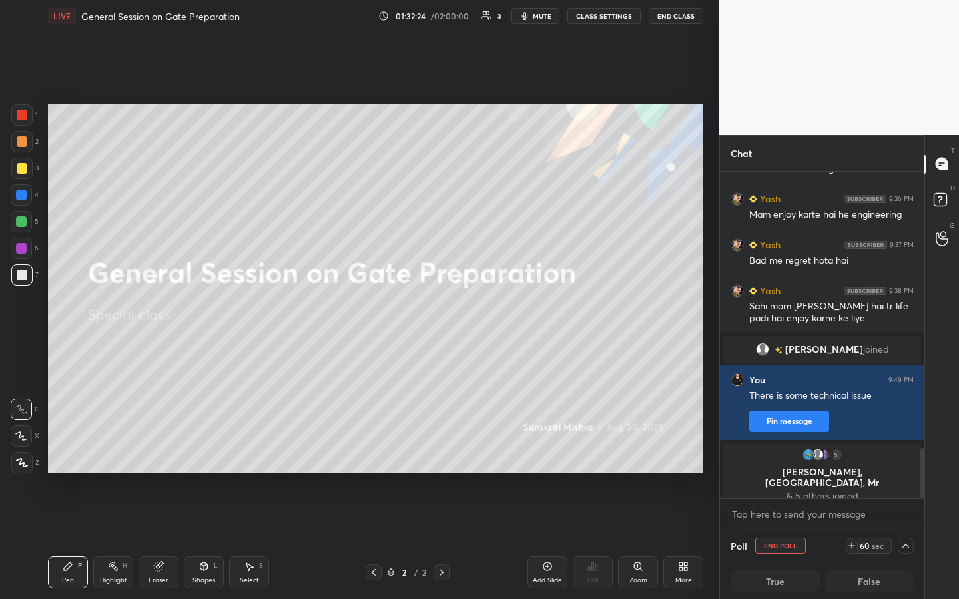
click at [477, 312] on icon at bounding box center [905, 546] width 7 height 4
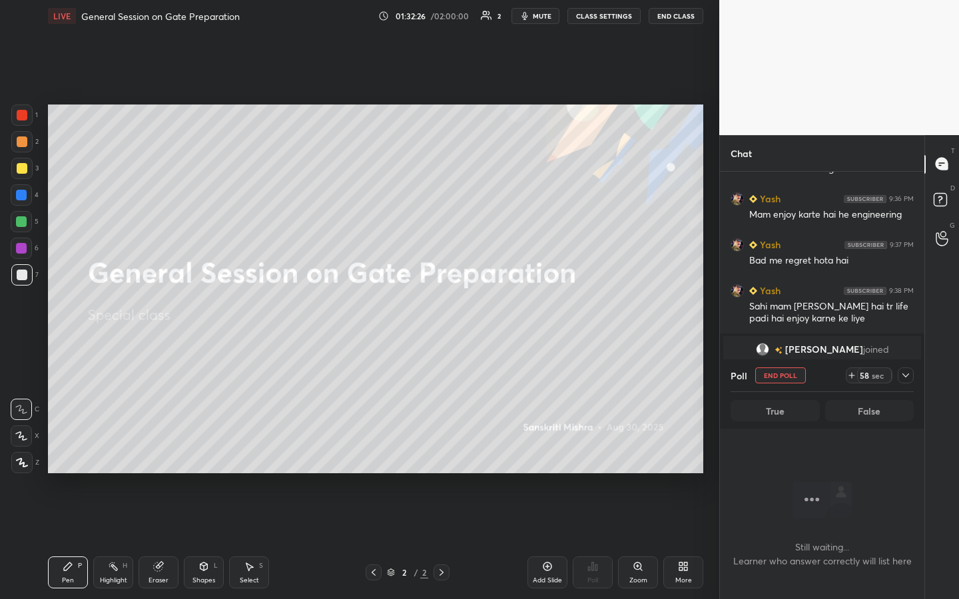
click at [477, 312] on icon at bounding box center [905, 375] width 11 height 11
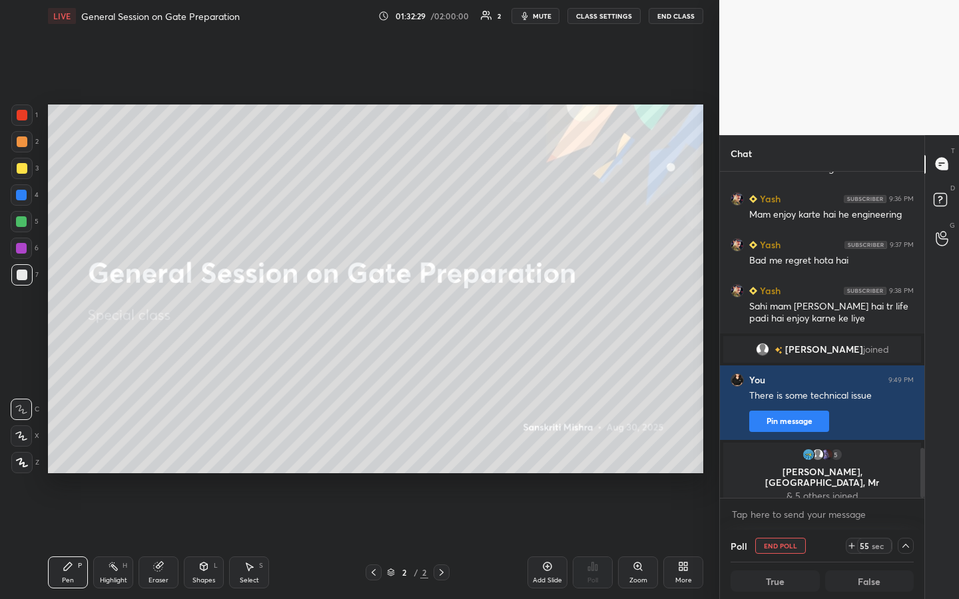
click at [477, 312] on div "Add Slide" at bounding box center [547, 573] width 40 height 32
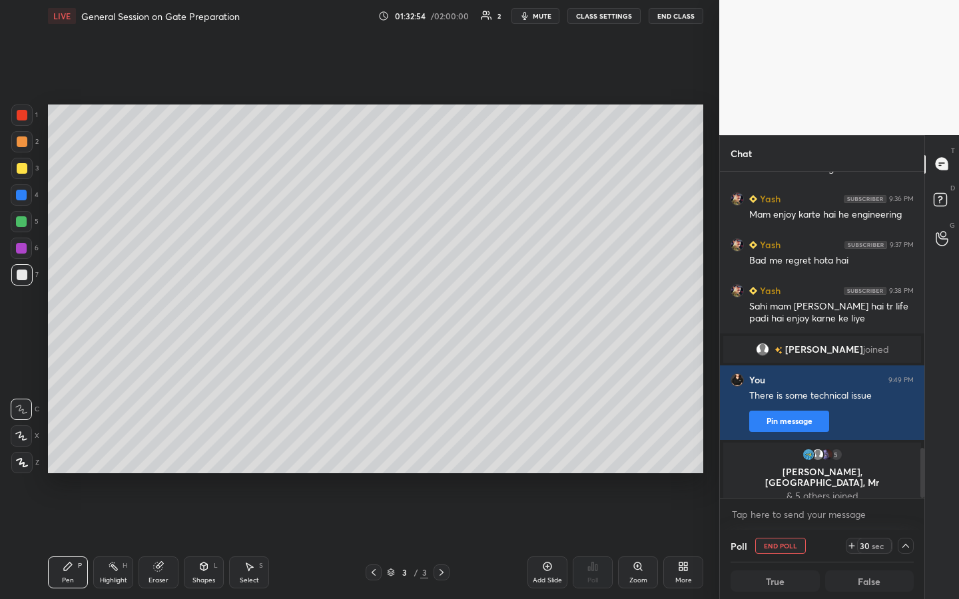
click at [207, 312] on div "Shapes" at bounding box center [203, 580] width 23 height 7
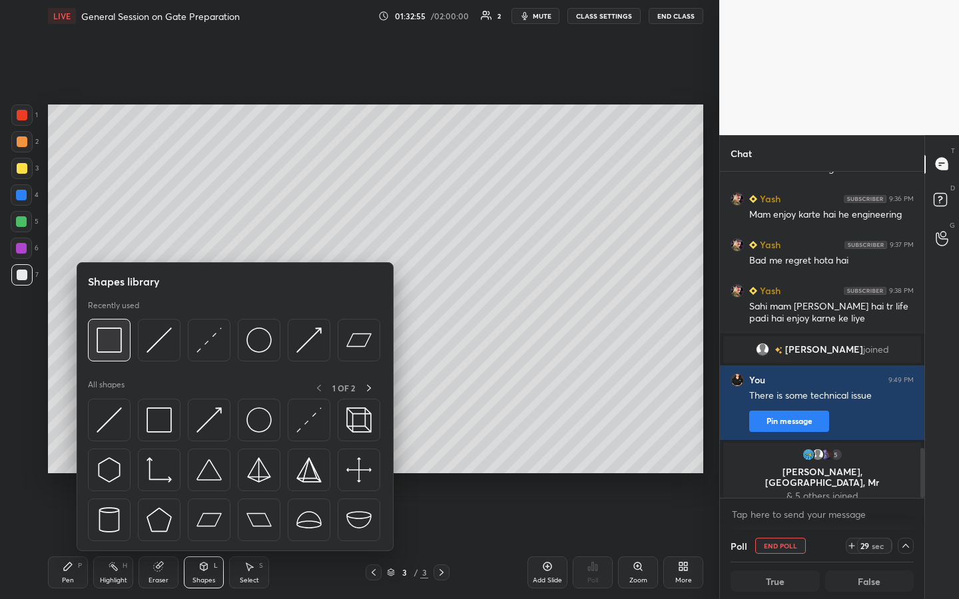
click at [111, 312] on img at bounding box center [109, 340] width 25 height 25
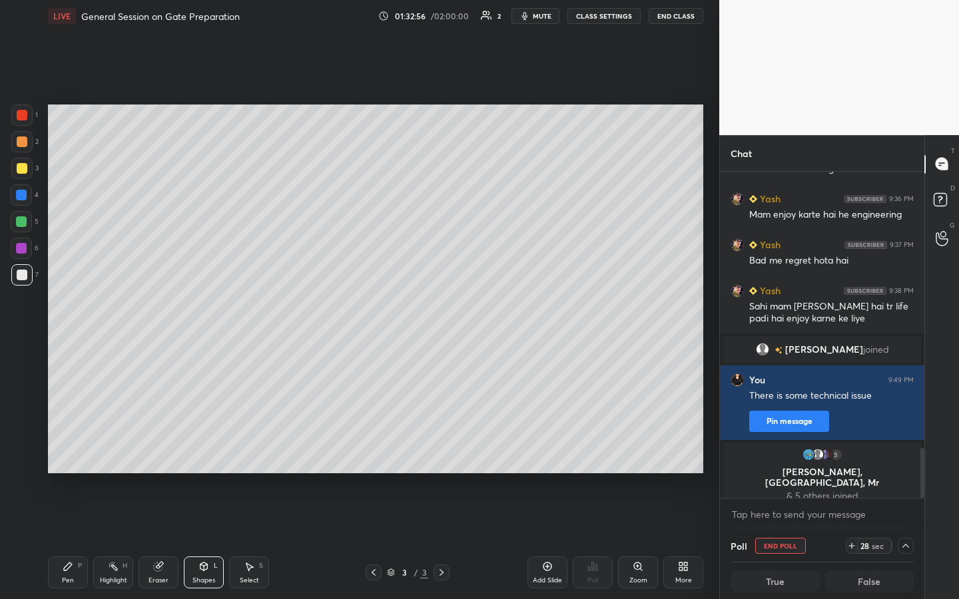
click at [22, 164] on div at bounding box center [22, 168] width 11 height 11
click at [69, 312] on icon at bounding box center [68, 567] width 8 height 8
click at [477, 19] on button "End Class" at bounding box center [676, 16] width 55 height 16
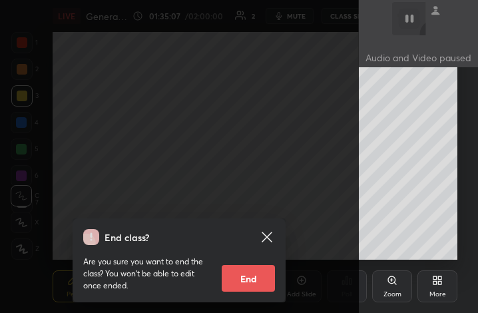
scroll to position [228, 425]
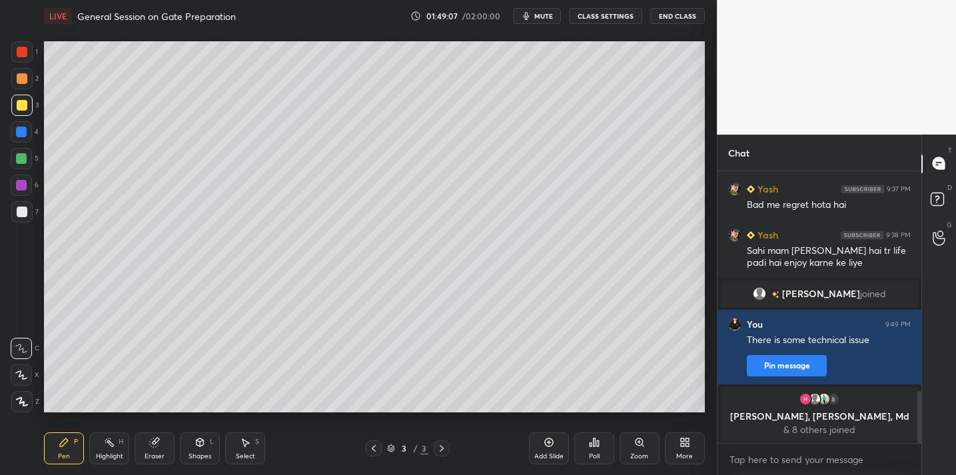
scroll to position [390, 663]
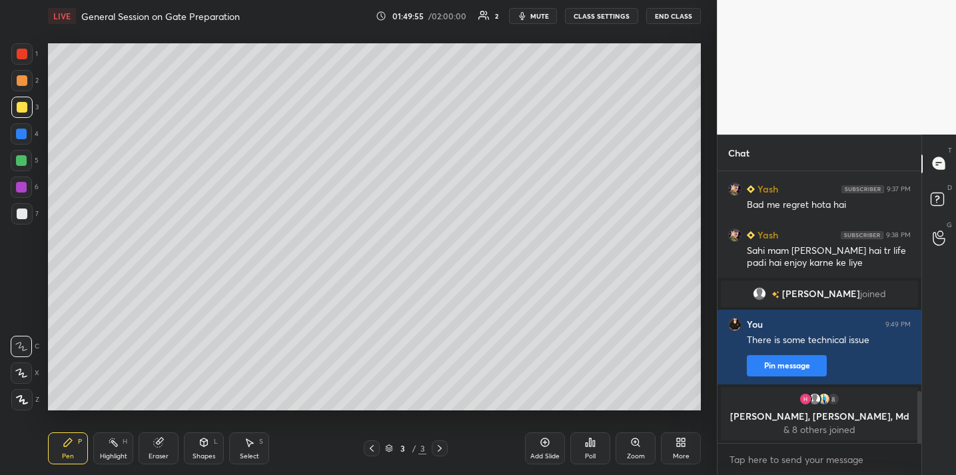
drag, startPoint x: 539, startPoint y: 452, endPoint x: 535, endPoint y: 445, distance: 8.1
click at [539, 453] on div "Add Slide" at bounding box center [544, 456] width 29 height 7
click at [665, 13] on button "End Class" at bounding box center [673, 16] width 55 height 16
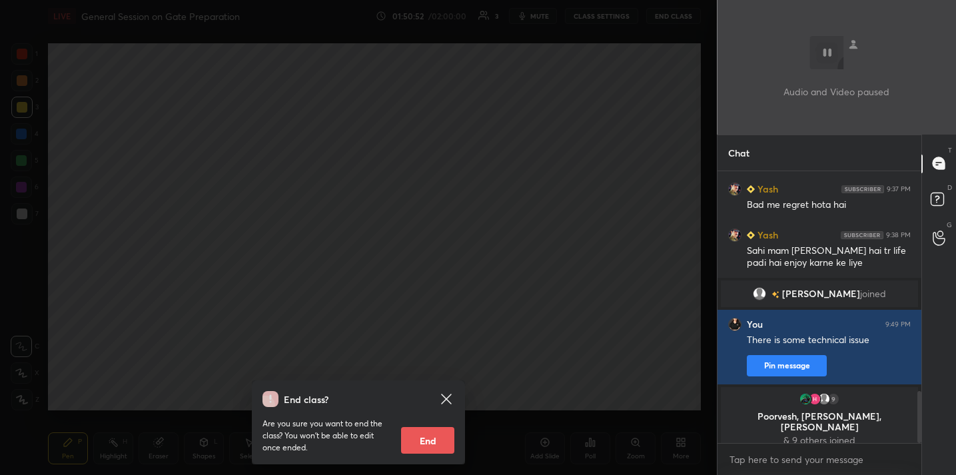
click at [468, 63] on div "End class? Are you sure you want to end the class? You won’t be able to edit on…" at bounding box center [358, 237] width 717 height 475
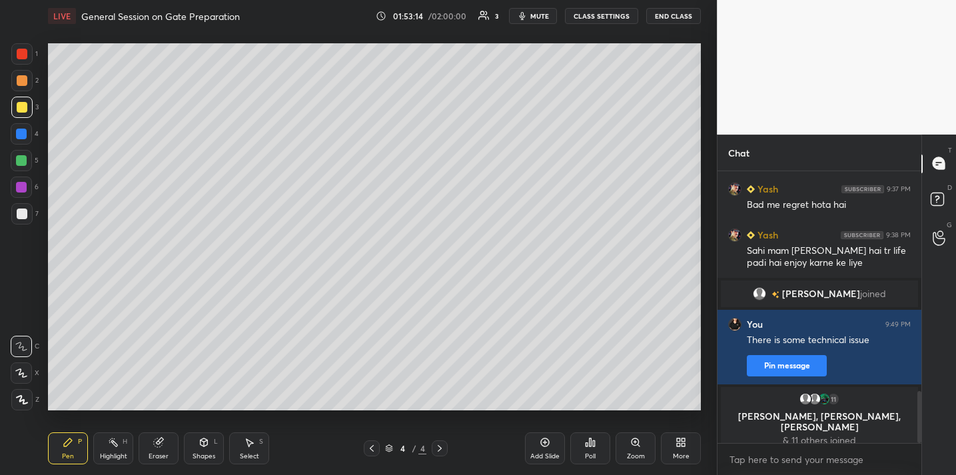
click at [193, 450] on div "Shapes L" at bounding box center [204, 448] width 40 height 32
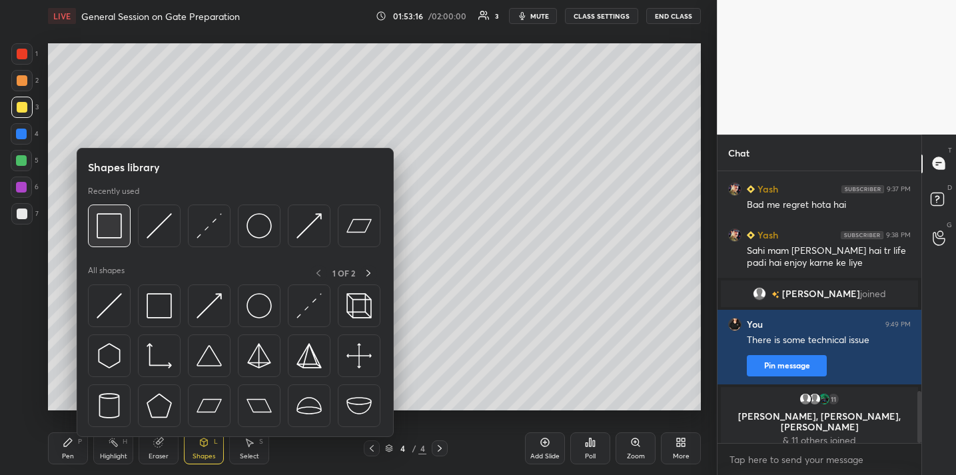
click at [109, 229] on img at bounding box center [109, 225] width 25 height 25
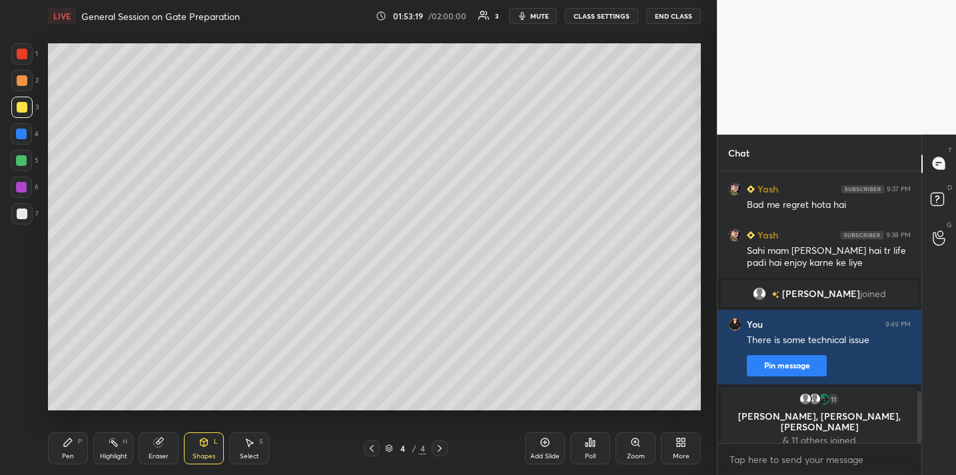
drag, startPoint x: 67, startPoint y: 448, endPoint x: 84, endPoint y: 424, distance: 29.6
click at [65, 448] on div "Pen P" at bounding box center [68, 448] width 40 height 32
click at [201, 444] on icon at bounding box center [203, 442] width 7 height 8
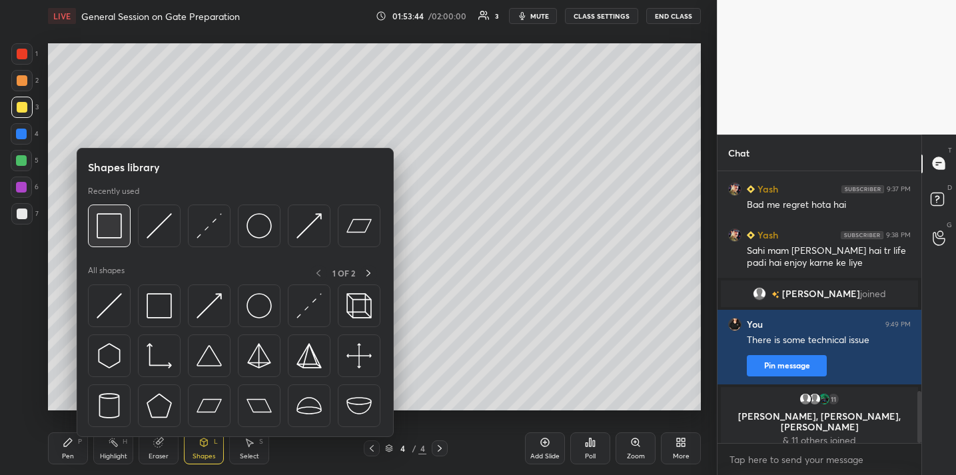
click at [115, 229] on img at bounding box center [109, 225] width 25 height 25
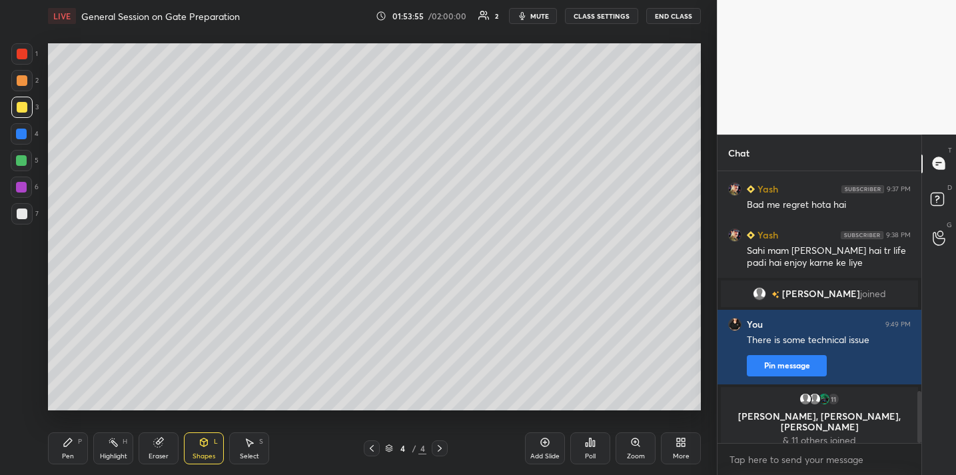
click at [65, 448] on div "Pen P" at bounding box center [68, 448] width 40 height 32
click at [26, 214] on div at bounding box center [22, 213] width 11 height 11
drag, startPoint x: 212, startPoint y: 461, endPoint x: 210, endPoint y: 452, distance: 8.8
click at [211, 461] on div "Shapes L" at bounding box center [204, 448] width 40 height 32
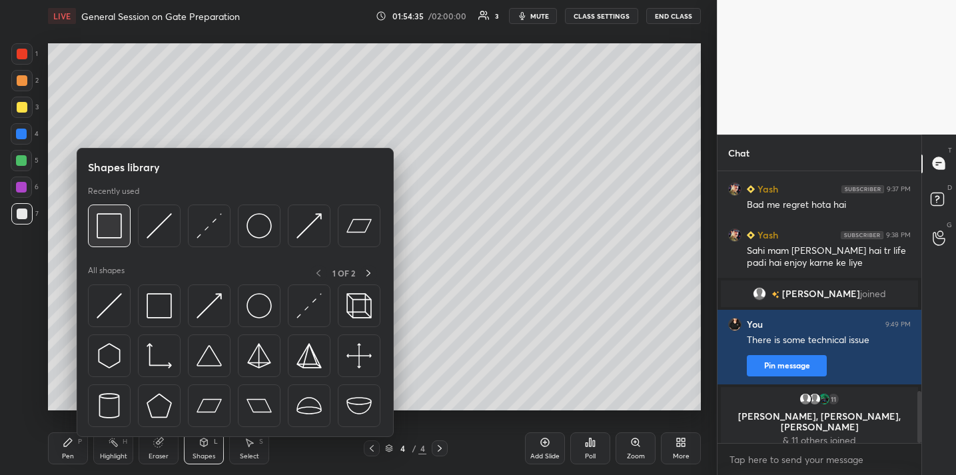
click at [120, 228] on img at bounding box center [109, 225] width 25 height 25
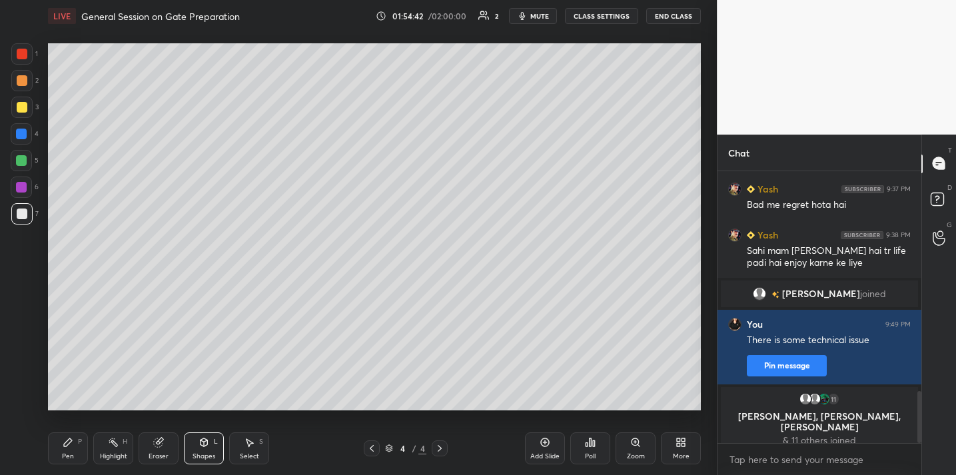
click at [69, 453] on div "Pen" at bounding box center [68, 456] width 12 height 7
click at [537, 449] on div "Add Slide" at bounding box center [545, 448] width 40 height 32
click at [25, 188] on div at bounding box center [21, 187] width 11 height 11
click at [23, 111] on div at bounding box center [22, 107] width 11 height 11
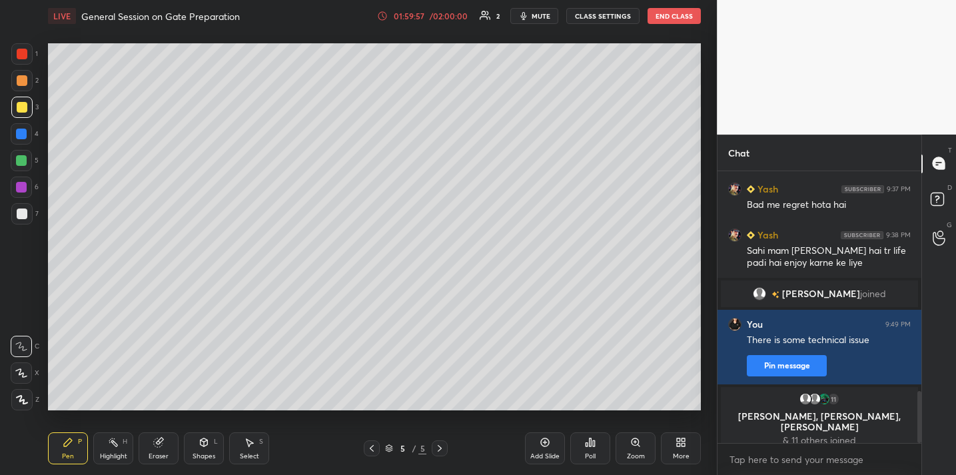
drag, startPoint x: 541, startPoint y: 446, endPoint x: 548, endPoint y: 440, distance: 9.0
click at [541, 445] on icon at bounding box center [544, 442] width 11 height 11
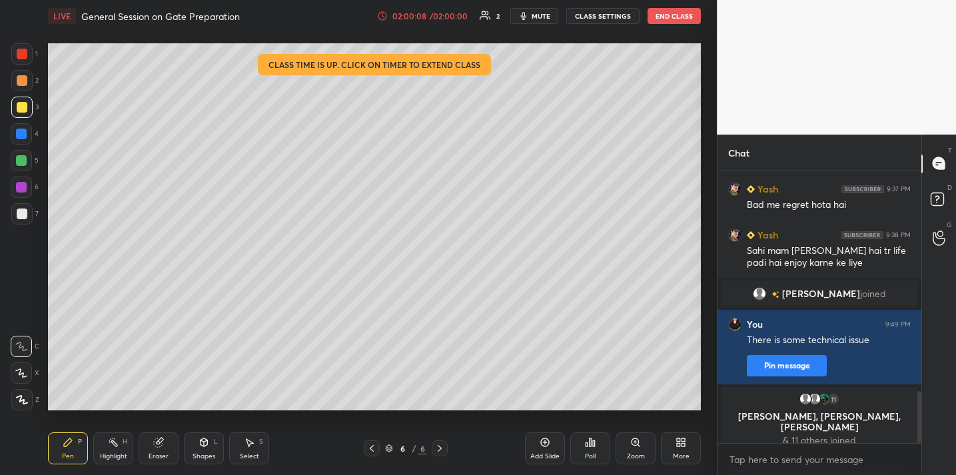
click at [664, 17] on button "End Class" at bounding box center [673, 16] width 53 height 16
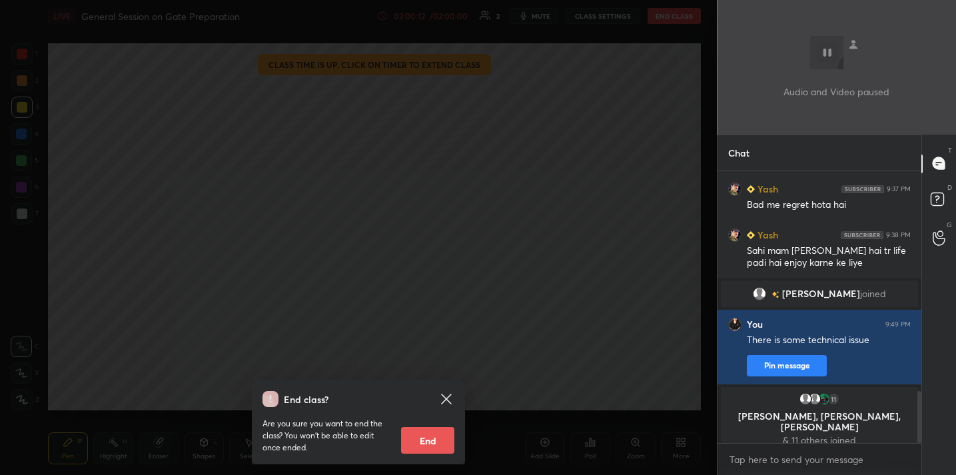
click at [425, 440] on button "End" at bounding box center [427, 440] width 53 height 27
type textarea "x"
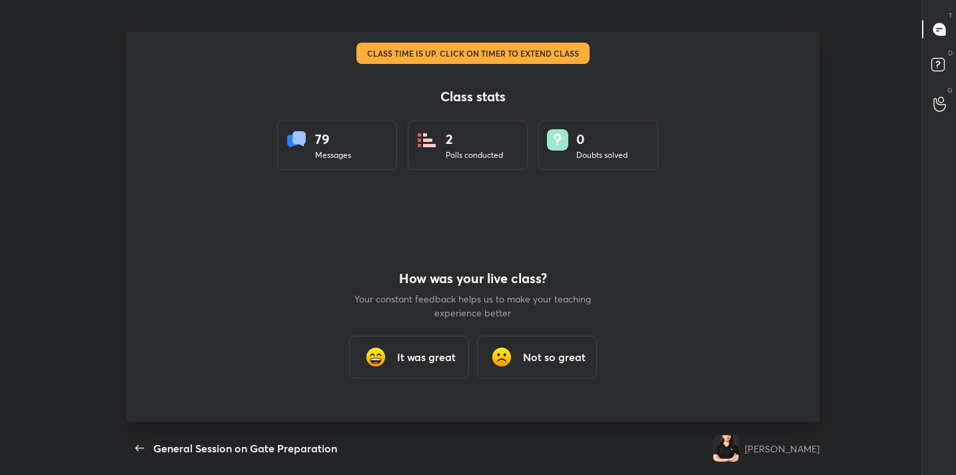
scroll to position [0, 0]
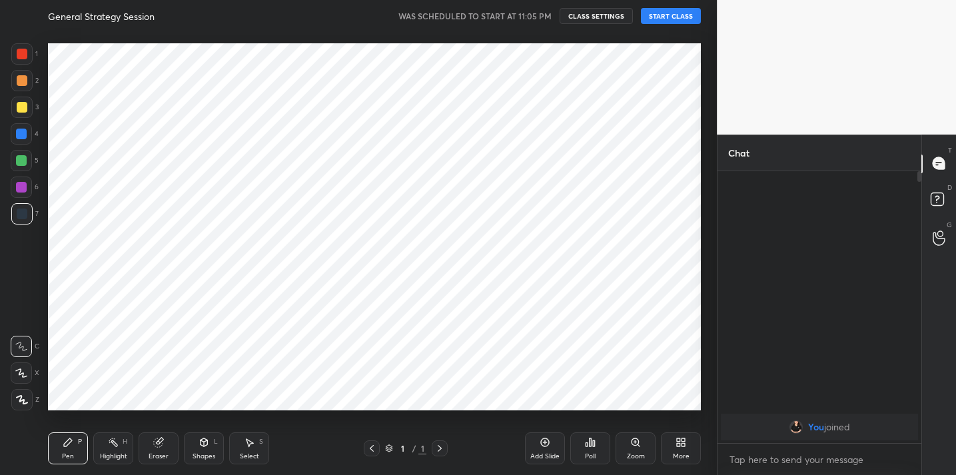
scroll to position [66207, 65933]
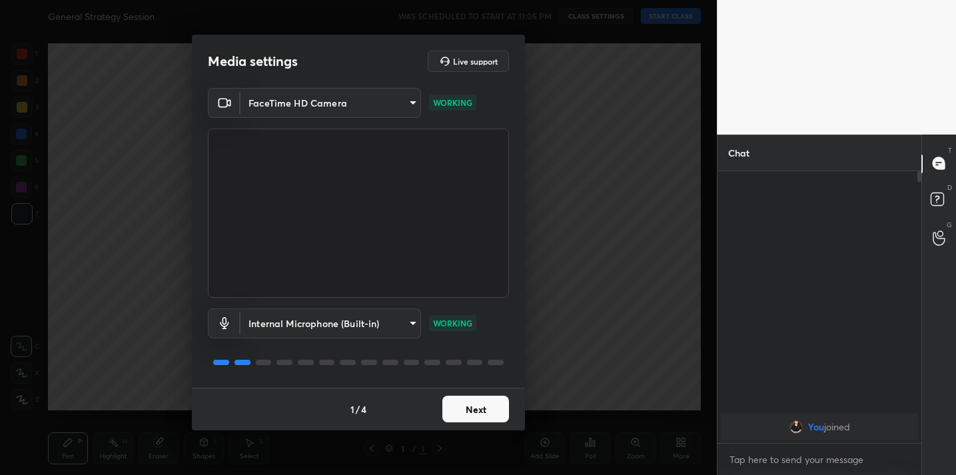
click at [463, 410] on button "Next" at bounding box center [475, 409] width 67 height 27
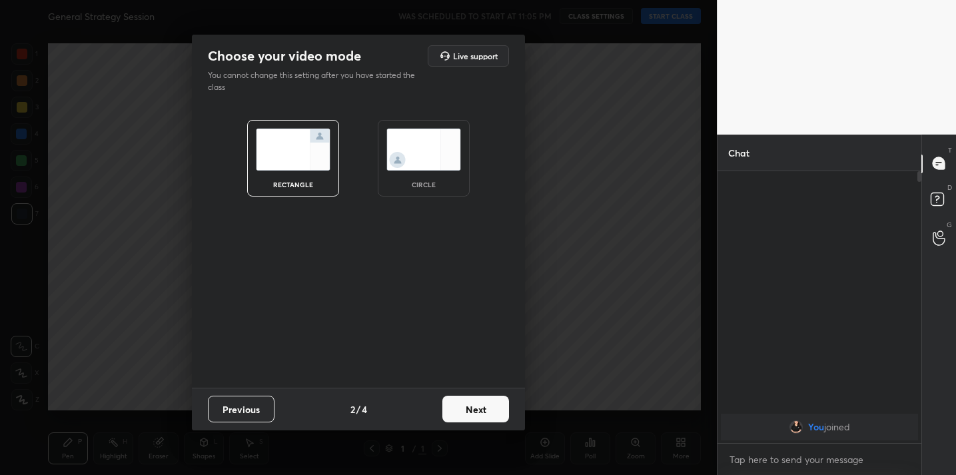
click at [463, 410] on button "Next" at bounding box center [475, 409] width 67 height 27
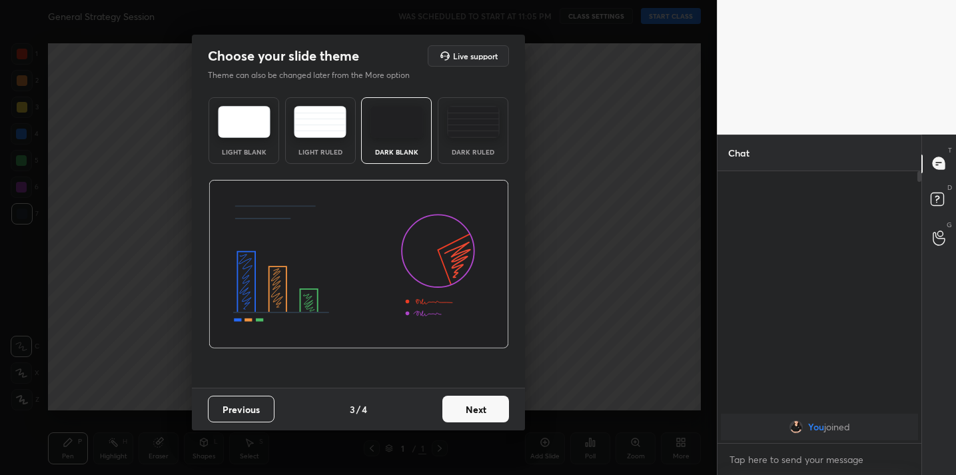
click at [464, 410] on button "Next" at bounding box center [475, 409] width 67 height 27
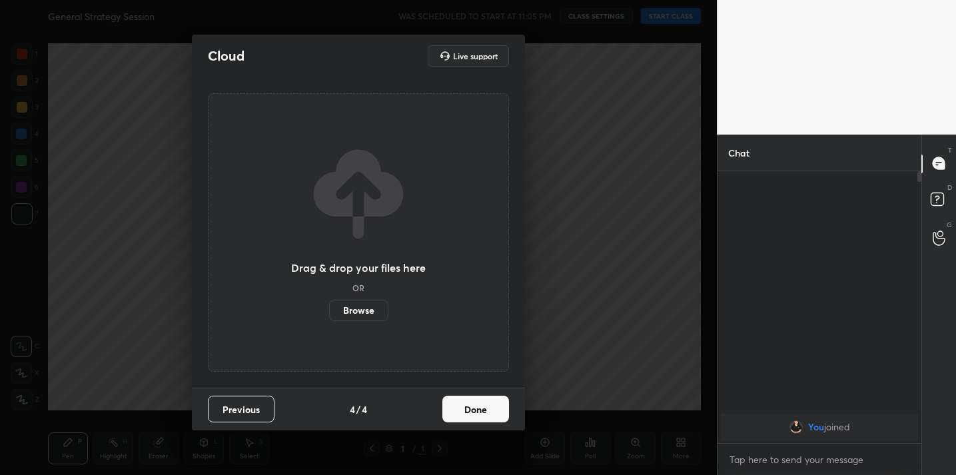
click at [464, 411] on button "Done" at bounding box center [475, 409] width 67 height 27
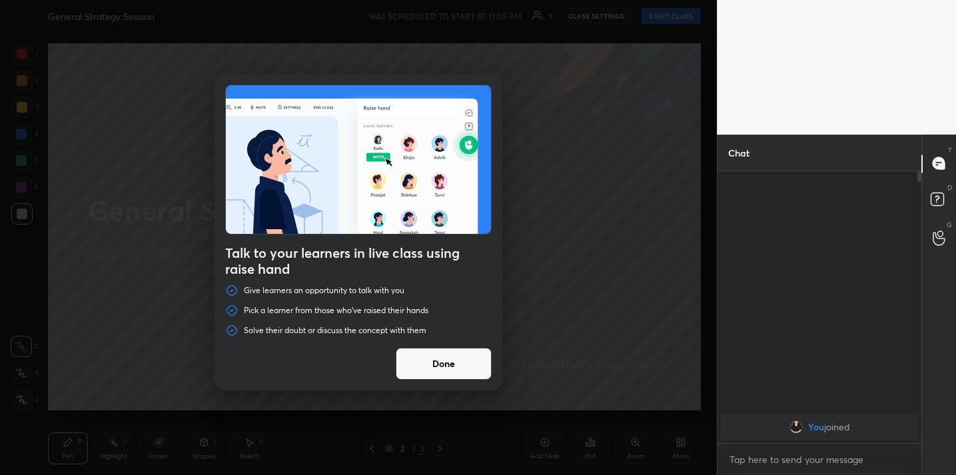
click at [430, 371] on button "Done" at bounding box center [444, 364] width 96 height 32
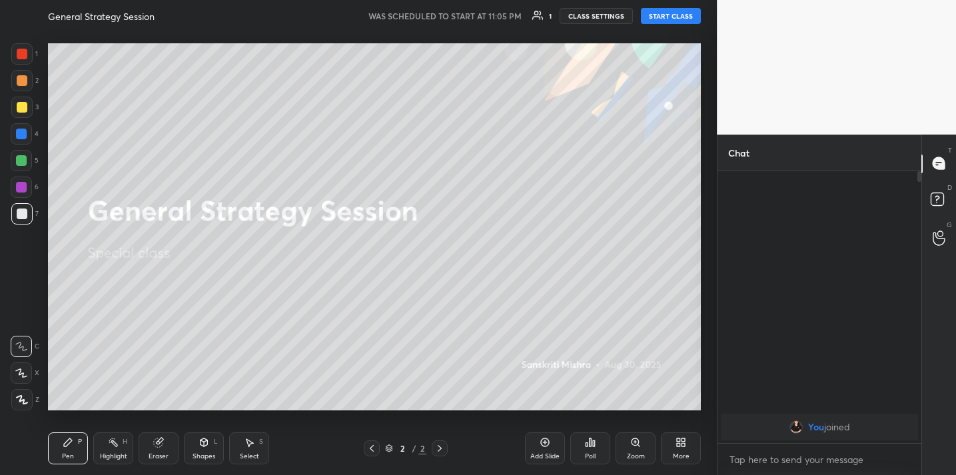
click at [666, 21] on button "START CLASS" at bounding box center [671, 16] width 60 height 16
click at [552, 438] on div "Add Slide" at bounding box center [545, 448] width 40 height 32
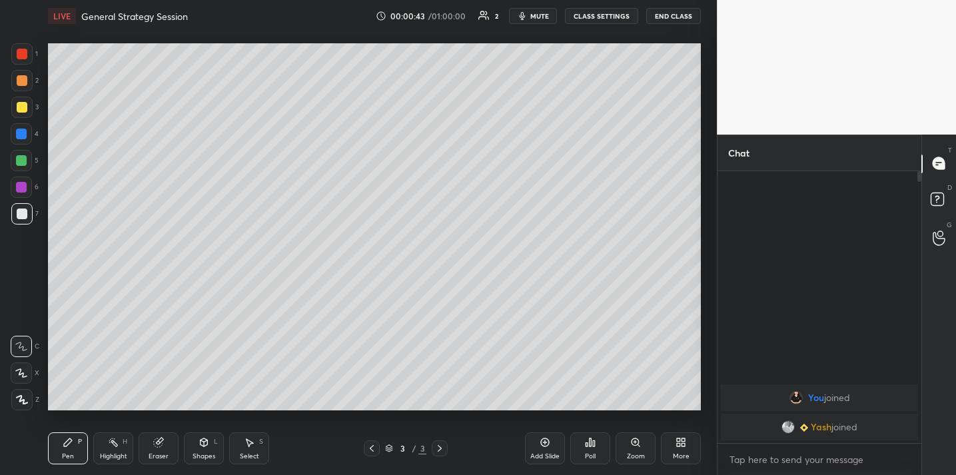
click at [674, 442] on div "More" at bounding box center [681, 448] width 40 height 32
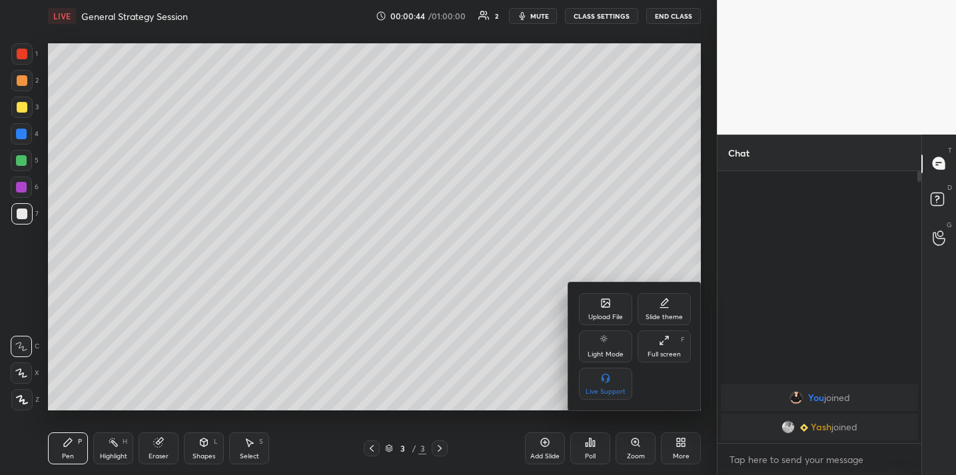
click at [606, 308] on div "Upload File" at bounding box center [605, 309] width 53 height 32
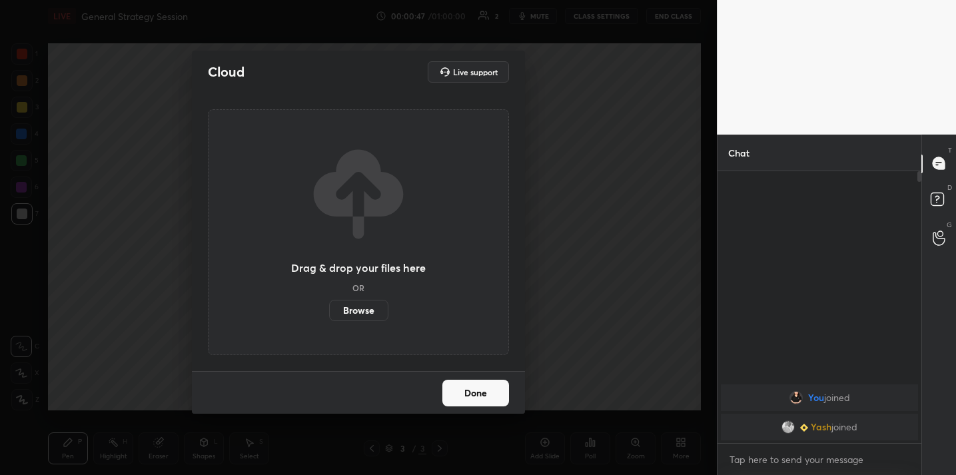
click at [367, 312] on label "Browse" at bounding box center [358, 310] width 59 height 21
click at [329, 312] on input "Browse" at bounding box center [329, 310] width 0 height 21
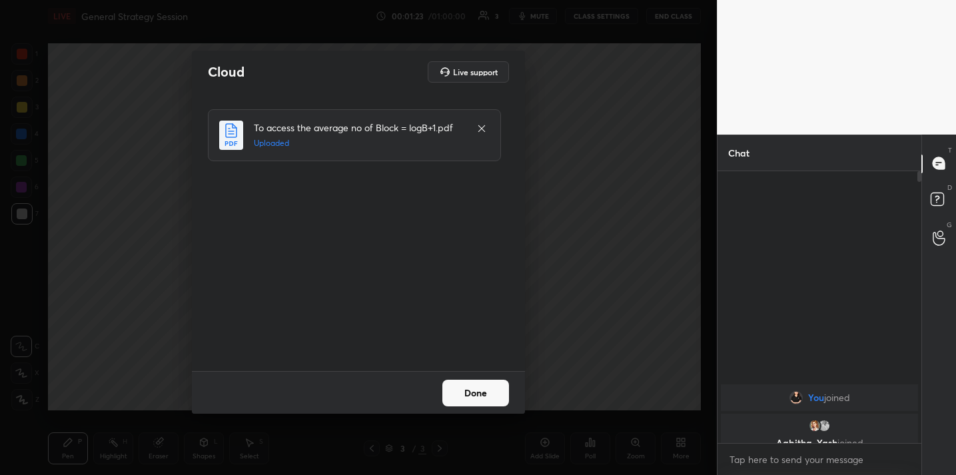
click at [491, 392] on button "Done" at bounding box center [475, 393] width 67 height 27
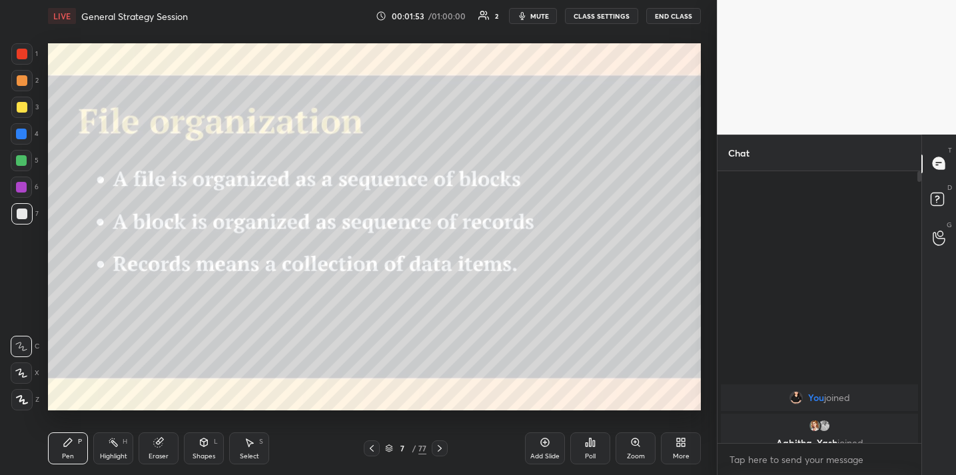
click at [540, 463] on div "Add Slide" at bounding box center [545, 448] width 40 height 32
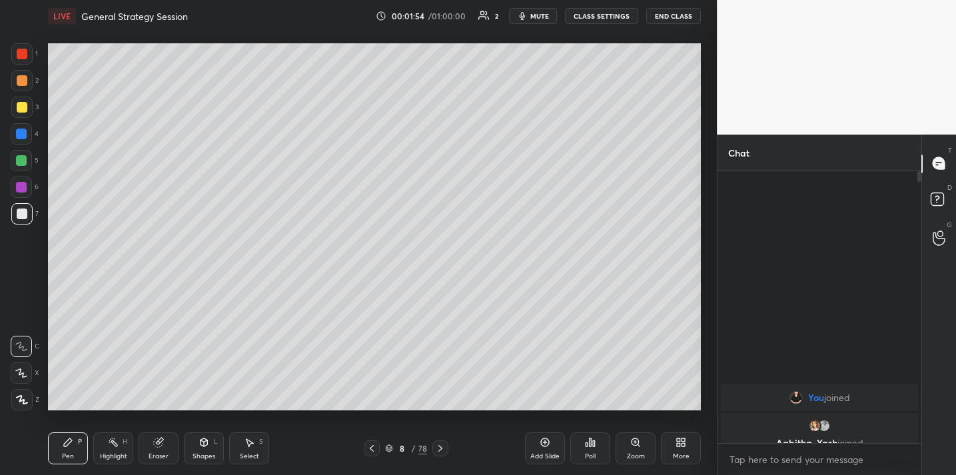
click at [198, 444] on div "Shapes L" at bounding box center [204, 448] width 40 height 32
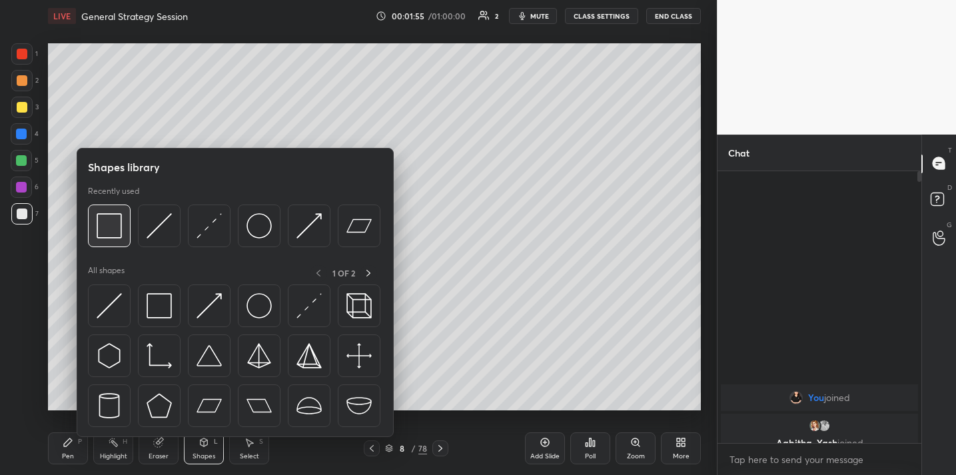
click at [123, 219] on div at bounding box center [109, 225] width 43 height 43
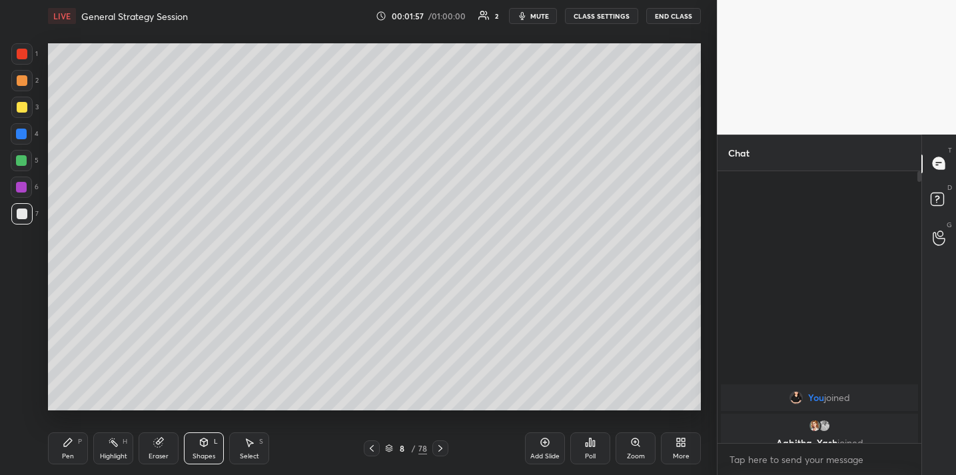
click at [74, 451] on div "Pen P" at bounding box center [68, 448] width 40 height 32
click at [206, 442] on icon at bounding box center [203, 442] width 7 height 8
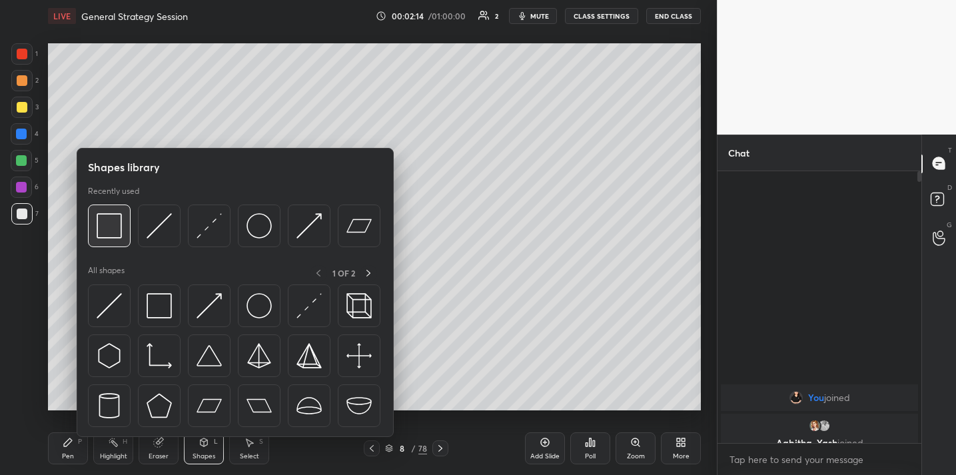
click at [123, 224] on div at bounding box center [109, 225] width 43 height 43
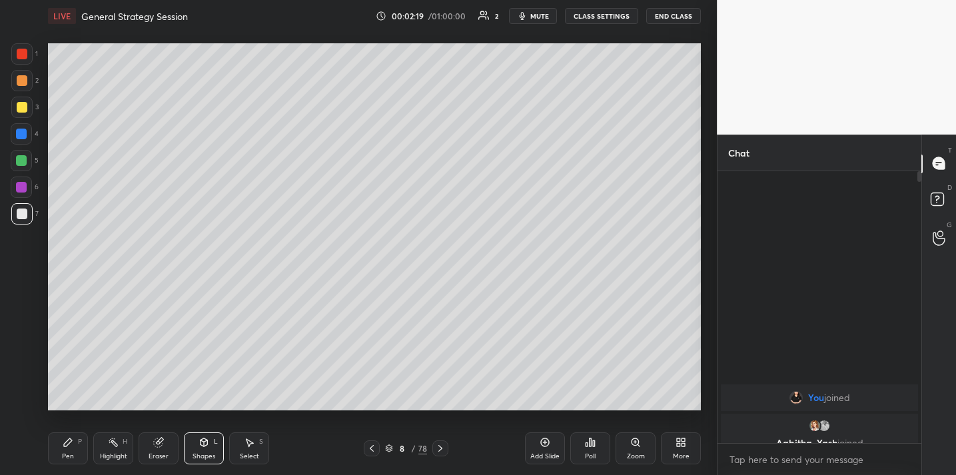
click at [74, 440] on div "Pen P" at bounding box center [68, 448] width 40 height 32
click at [195, 450] on div "Shapes L" at bounding box center [204, 448] width 40 height 32
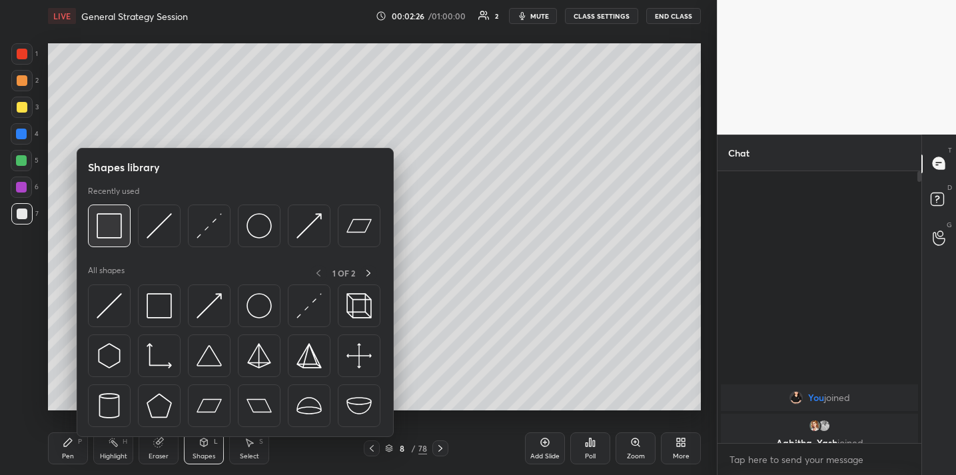
click at [107, 226] on img at bounding box center [109, 225] width 25 height 25
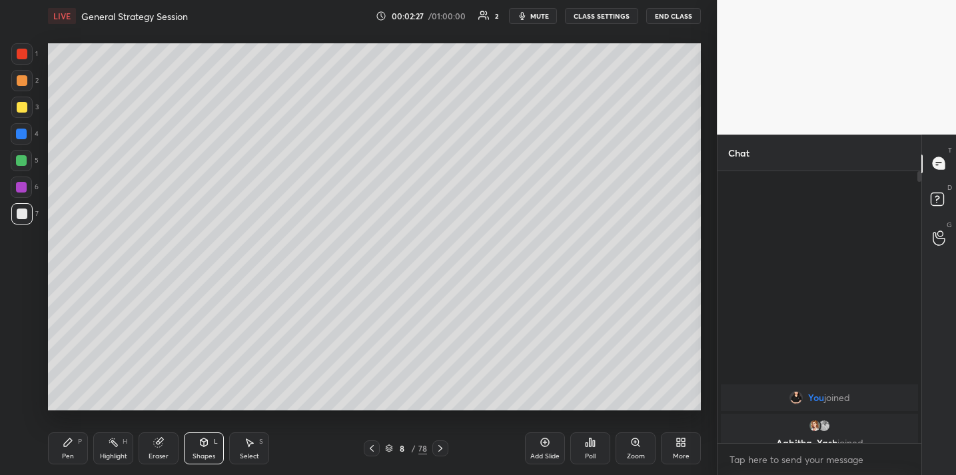
click at [24, 103] on div at bounding box center [22, 107] width 11 height 11
click at [63, 454] on div "Pen" at bounding box center [68, 456] width 12 height 7
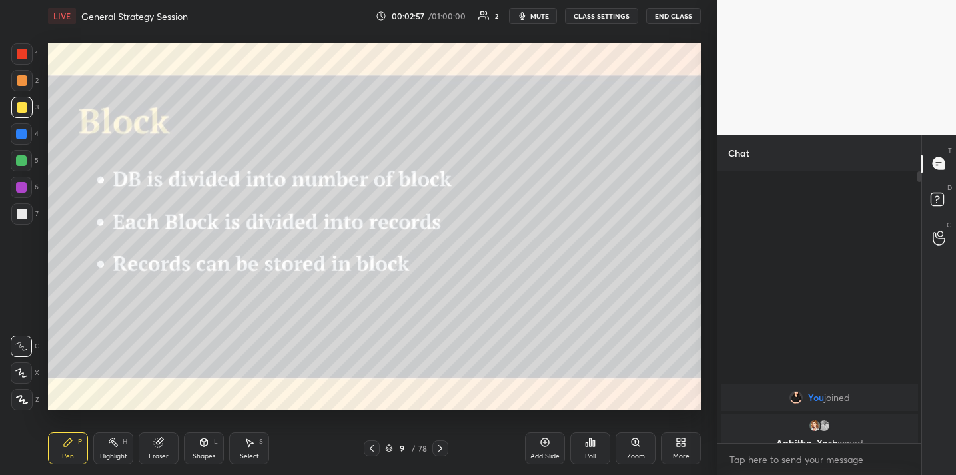
click at [202, 448] on div "Shapes L" at bounding box center [204, 448] width 40 height 32
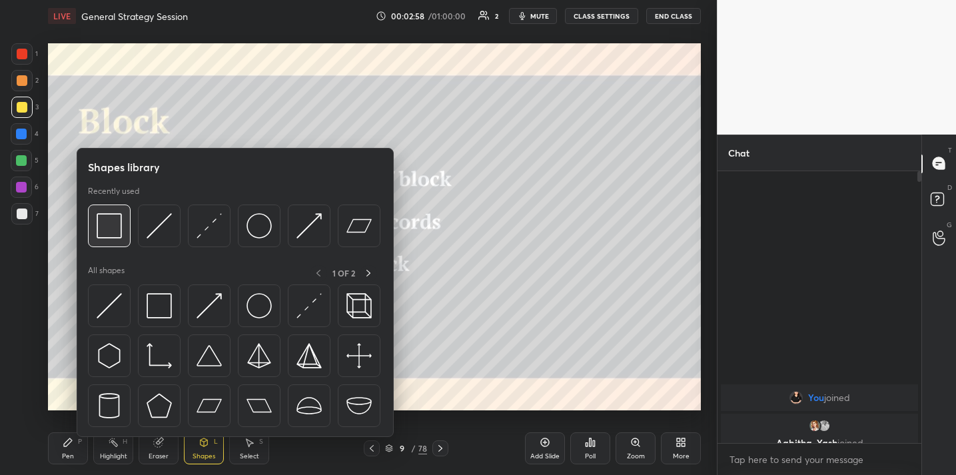
click at [107, 229] on img at bounding box center [109, 225] width 25 height 25
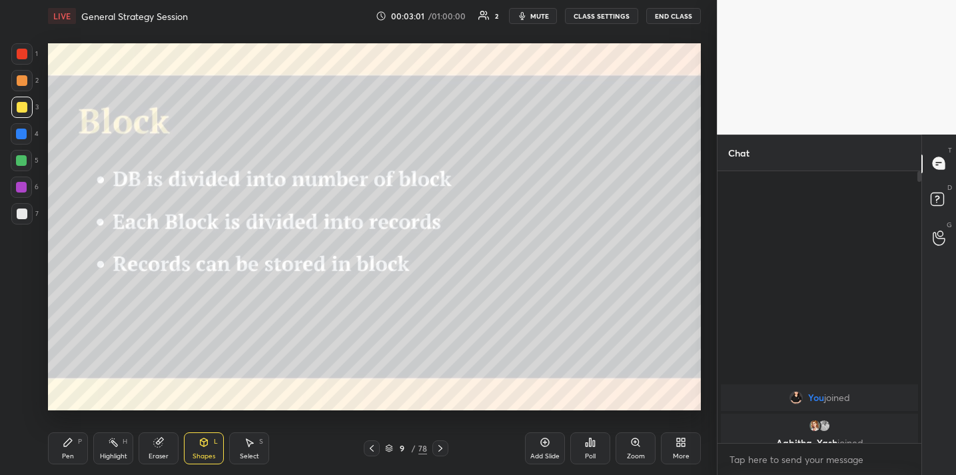
click at [60, 454] on div "Pen P" at bounding box center [68, 448] width 40 height 32
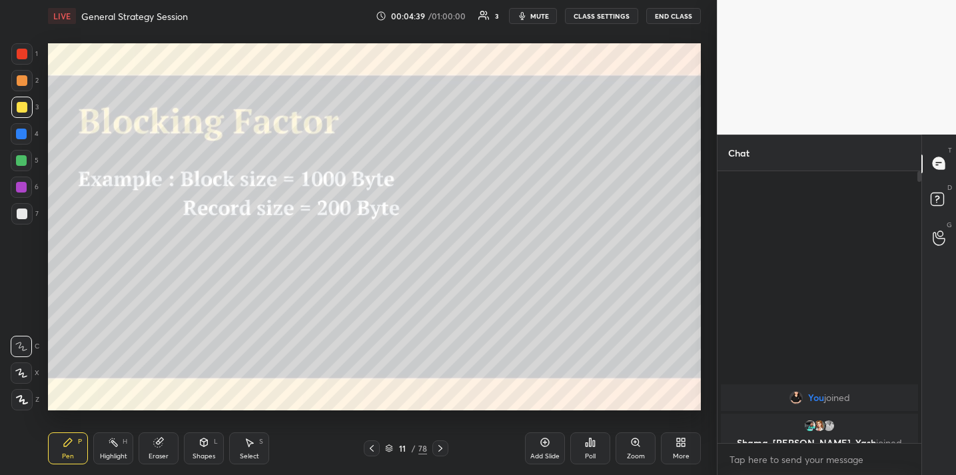
drag, startPoint x: 153, startPoint y: 455, endPoint x: 186, endPoint y: 417, distance: 50.1
click at [156, 454] on div "Eraser" at bounding box center [159, 456] width 20 height 7
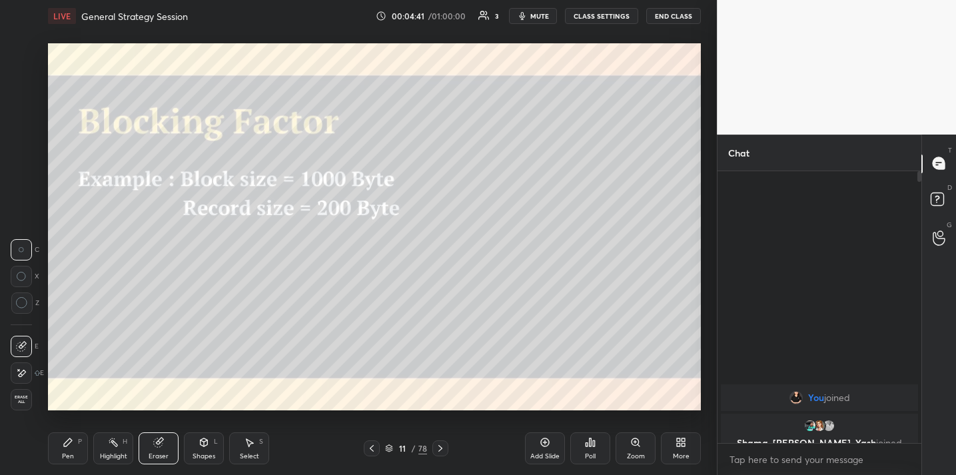
click at [19, 304] on icon at bounding box center [22, 303] width 12 height 12
click at [67, 441] on div "Pen P" at bounding box center [68, 448] width 40 height 32
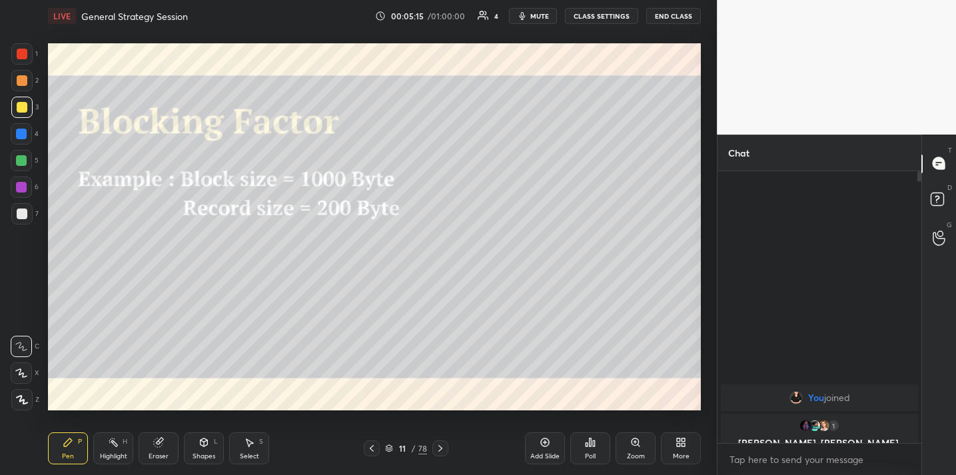
click at [192, 446] on div "Shapes L" at bounding box center [204, 448] width 40 height 32
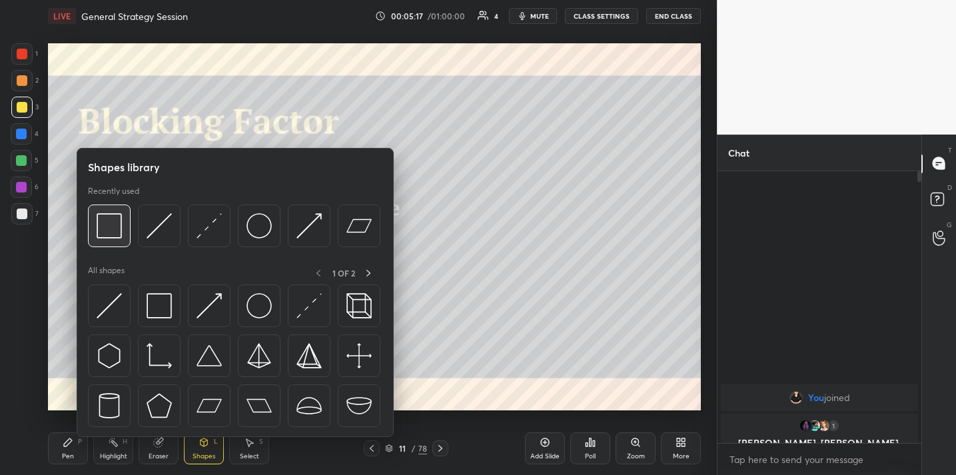
click at [100, 234] on img at bounding box center [109, 225] width 25 height 25
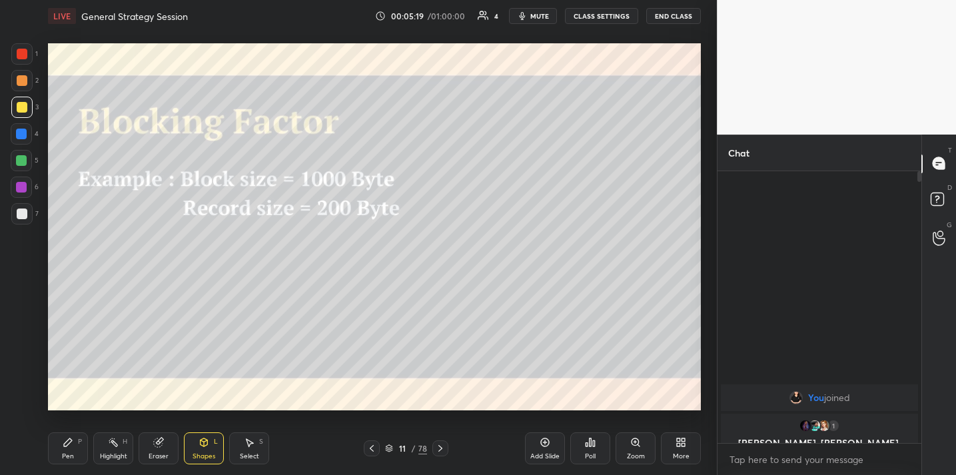
click at [73, 443] on div "Pen P" at bounding box center [68, 448] width 40 height 32
click at [17, 212] on div at bounding box center [22, 213] width 11 height 11
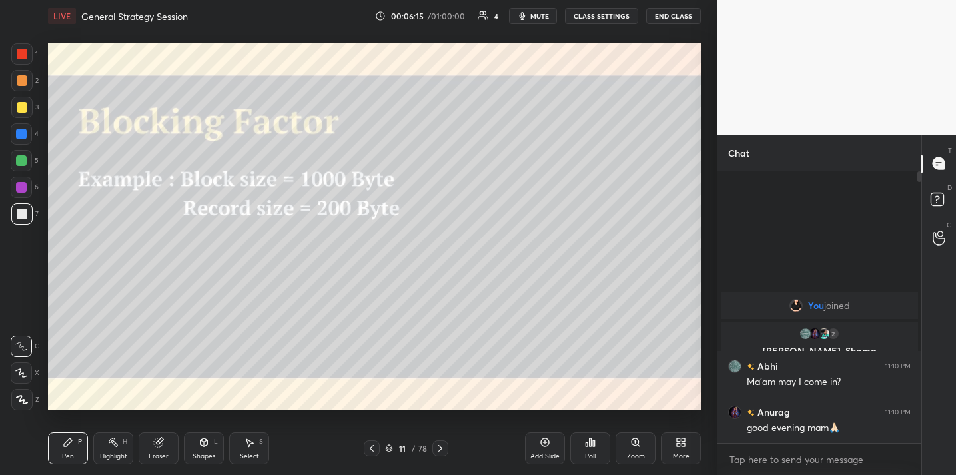
drag, startPoint x: 154, startPoint y: 440, endPoint x: 164, endPoint y: 429, distance: 15.5
click at [158, 437] on icon at bounding box center [158, 442] width 11 height 11
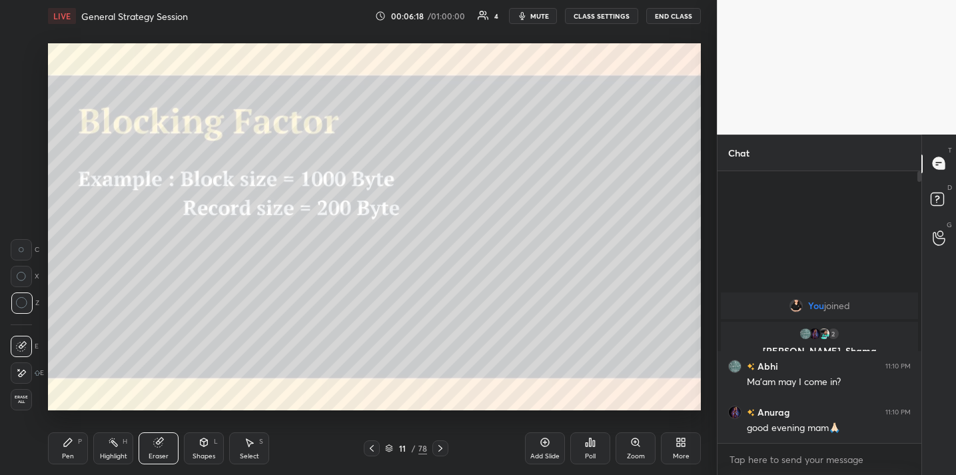
drag, startPoint x: 71, startPoint y: 442, endPoint x: 83, endPoint y: 432, distance: 16.1
click at [71, 444] on icon at bounding box center [68, 442] width 11 height 11
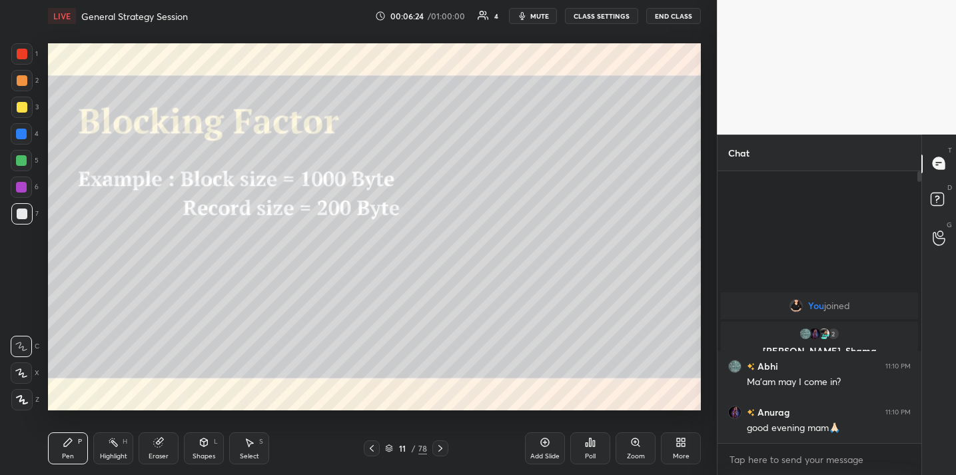
click at [148, 450] on div "Eraser" at bounding box center [159, 448] width 40 height 32
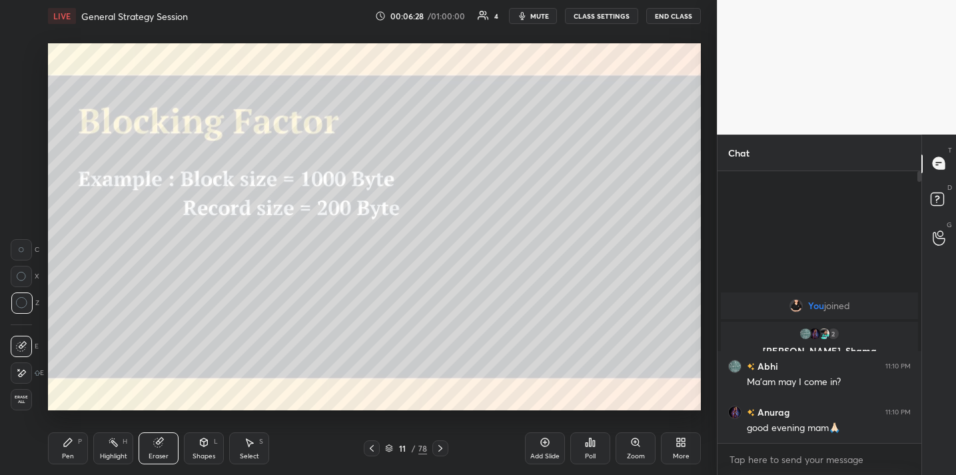
drag, startPoint x: 70, startPoint y: 446, endPoint x: 106, endPoint y: 416, distance: 46.4
click at [72, 445] on icon at bounding box center [68, 442] width 11 height 11
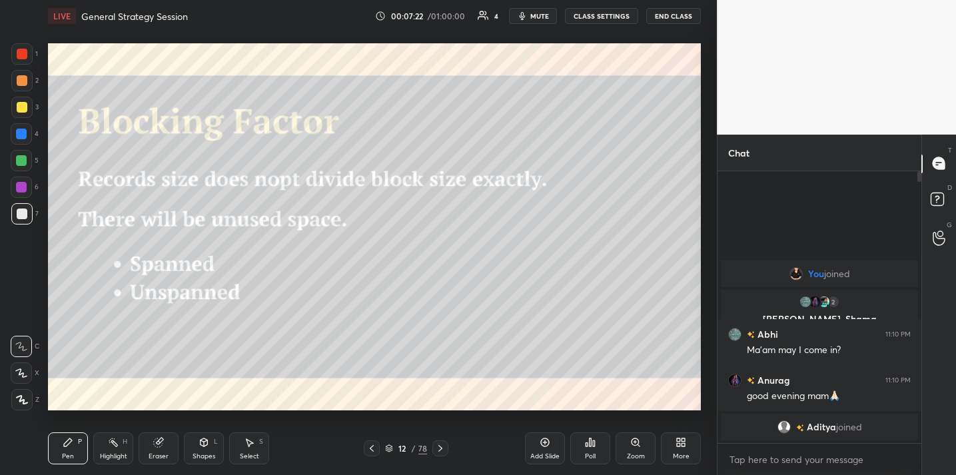
click at [663, 17] on button "End Class" at bounding box center [673, 16] width 55 height 16
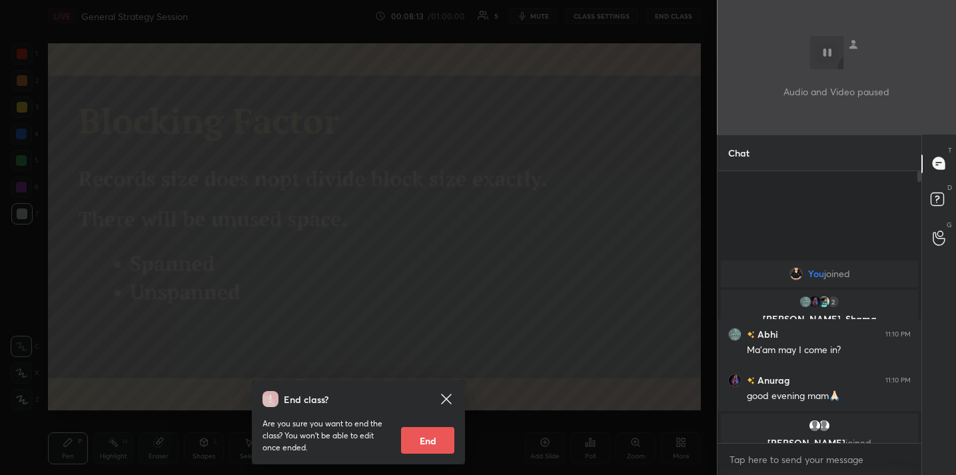
click at [495, 148] on div "End class? Are you sure you want to end the class? You won’t be able to edit on…" at bounding box center [358, 237] width 717 height 475
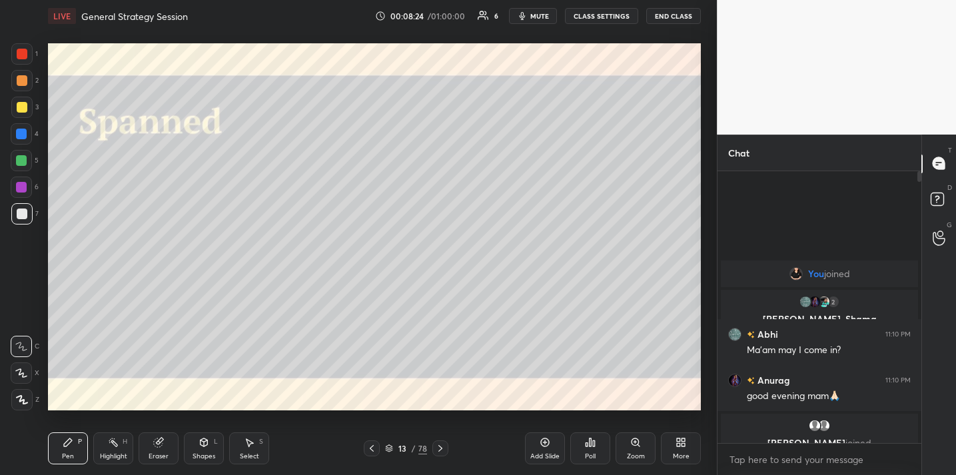
click at [211, 443] on div "Shapes L" at bounding box center [204, 448] width 40 height 32
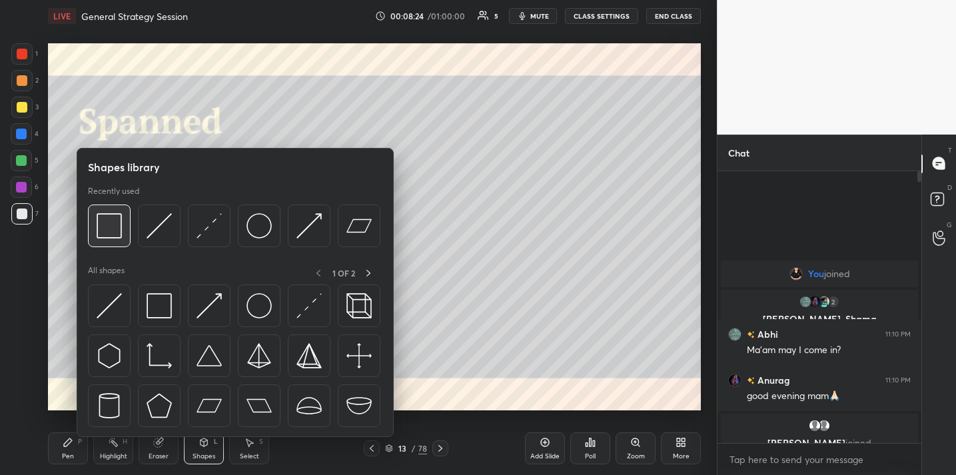
click at [105, 224] on img at bounding box center [109, 225] width 25 height 25
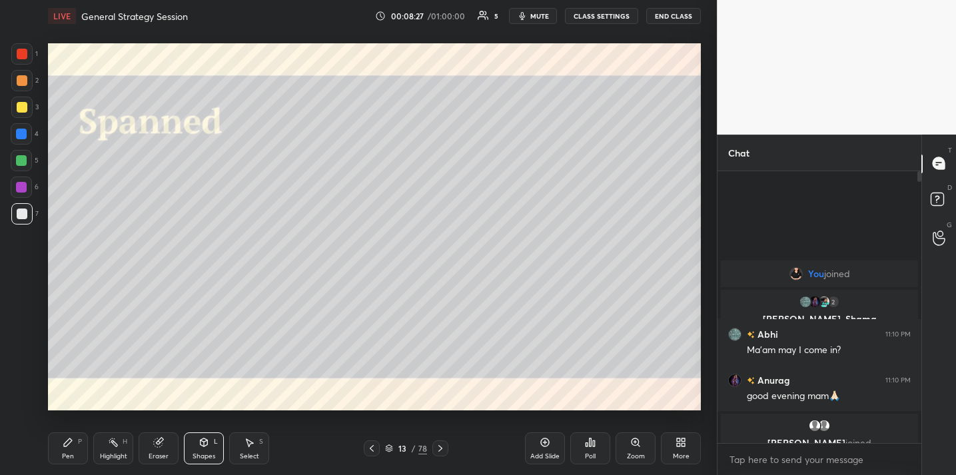
click at [62, 452] on div "Pen P" at bounding box center [68, 448] width 40 height 32
click at [13, 105] on div at bounding box center [21, 107] width 21 height 21
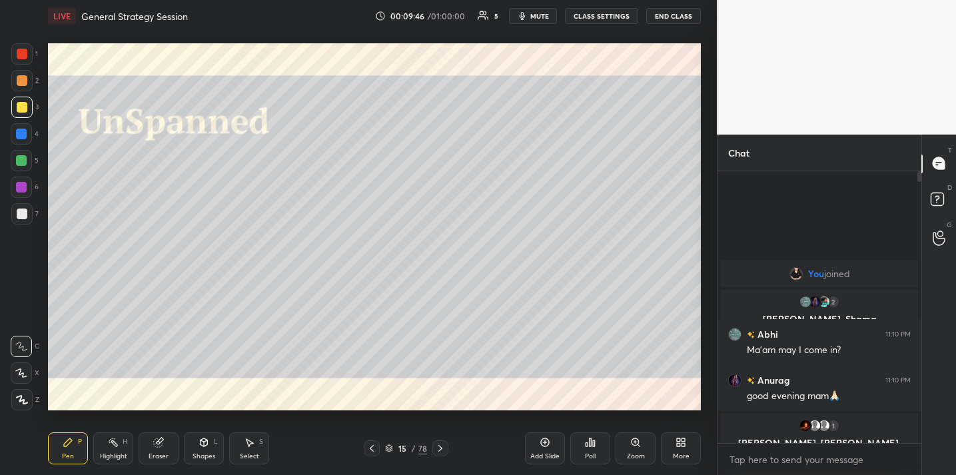
click at [214, 444] on div "L" at bounding box center [216, 441] width 4 height 7
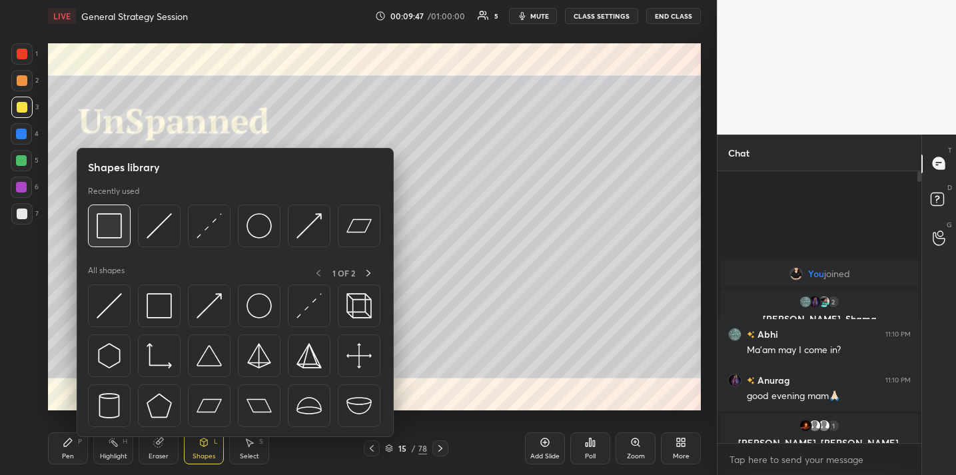
click at [113, 227] on img at bounding box center [109, 225] width 25 height 25
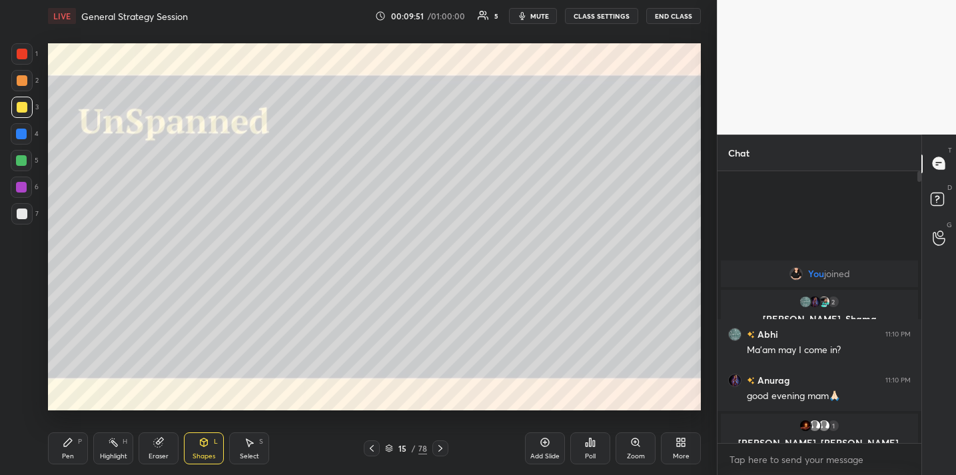
click at [59, 466] on div "Pen P Highlight H Eraser Shapes L Select S 15 / 78 Add Slide Poll Zoom More" at bounding box center [374, 448] width 653 height 53
click at [70, 446] on icon at bounding box center [68, 442] width 11 height 11
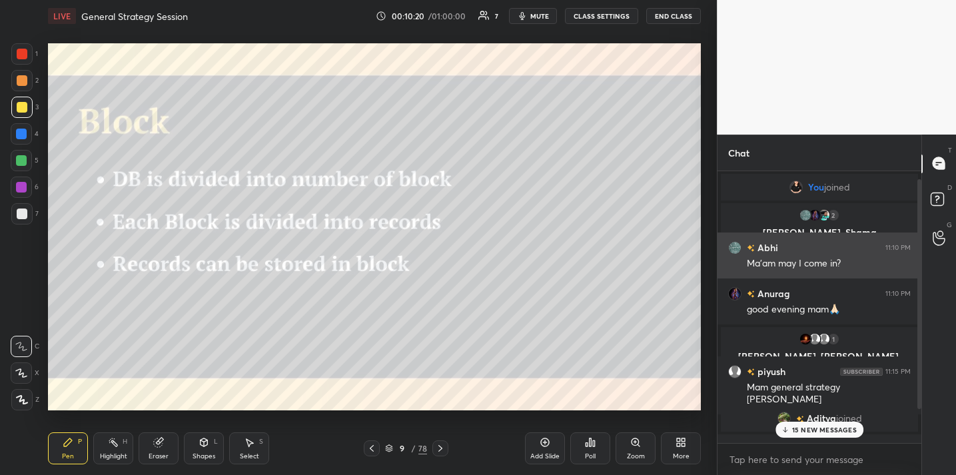
scroll to position [49, 0]
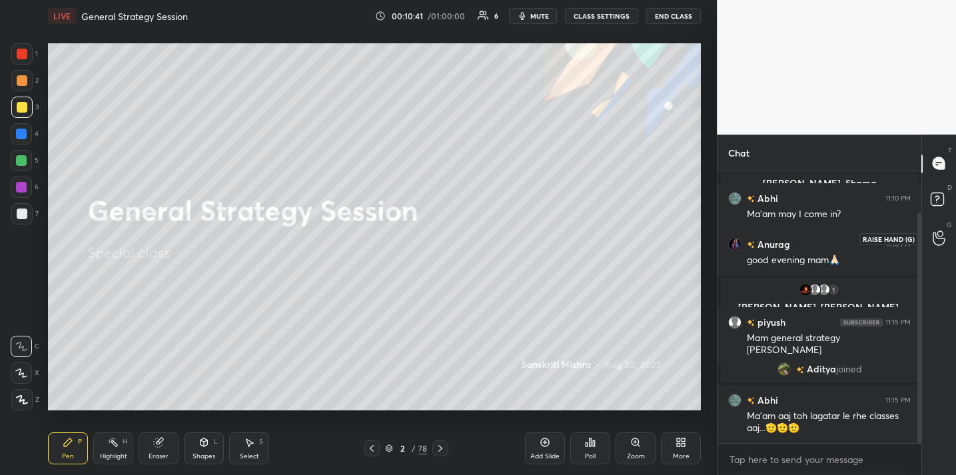
click at [936, 236] on icon at bounding box center [938, 238] width 12 height 13
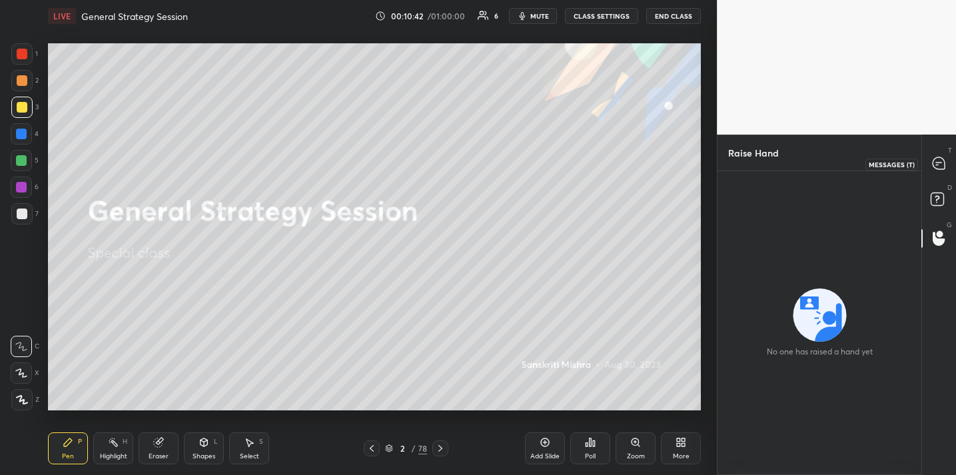
click at [938, 165] on icon at bounding box center [938, 163] width 12 height 12
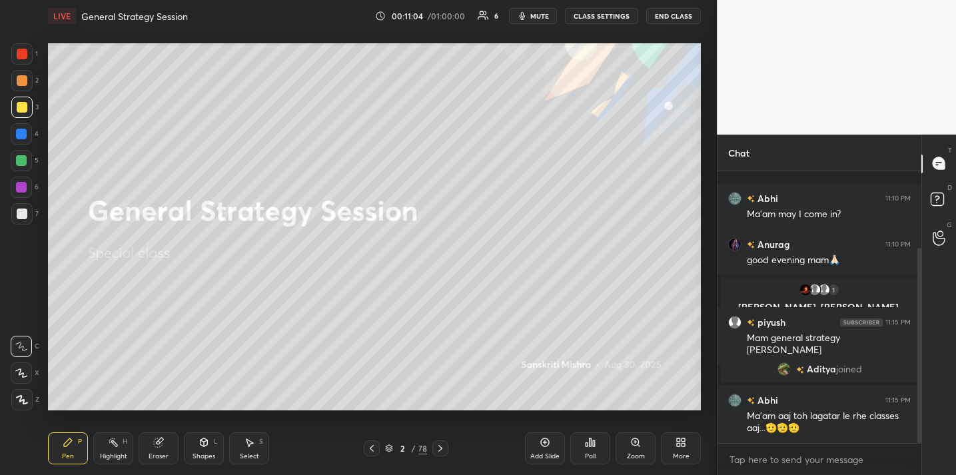
scroll to position [107, 0]
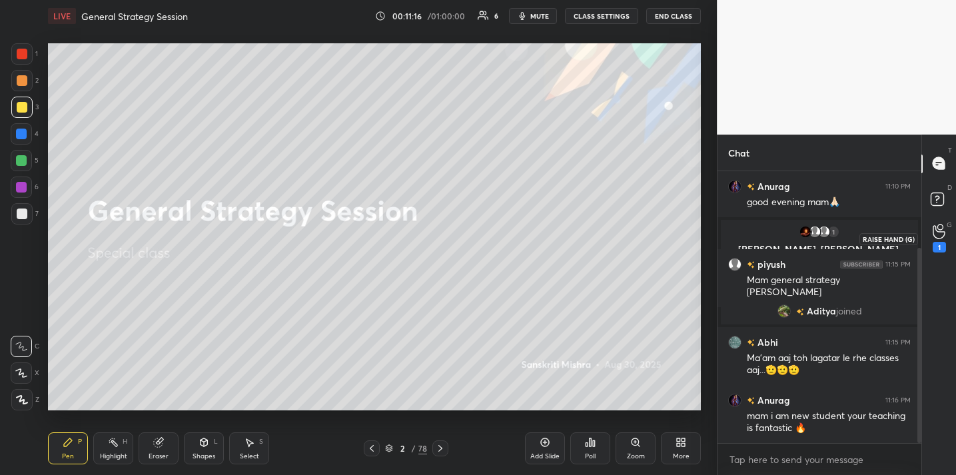
click at [940, 231] on icon at bounding box center [938, 231] width 13 height 15
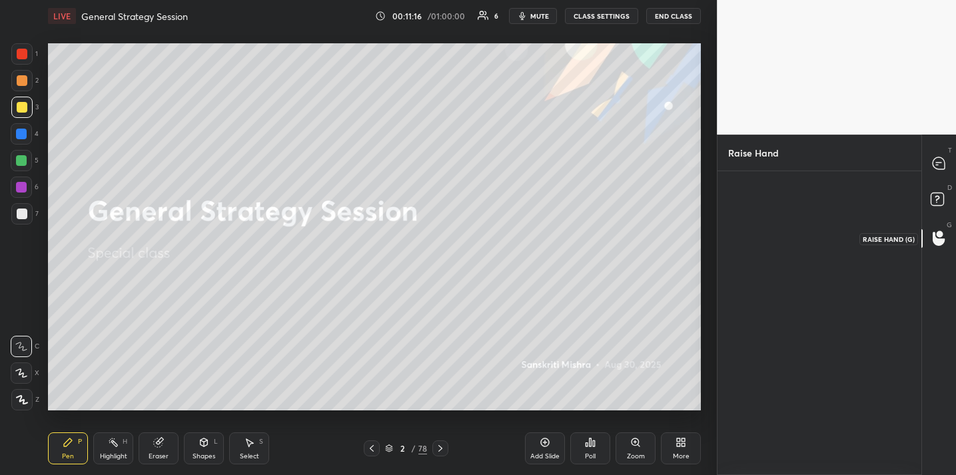
scroll to position [5, 5]
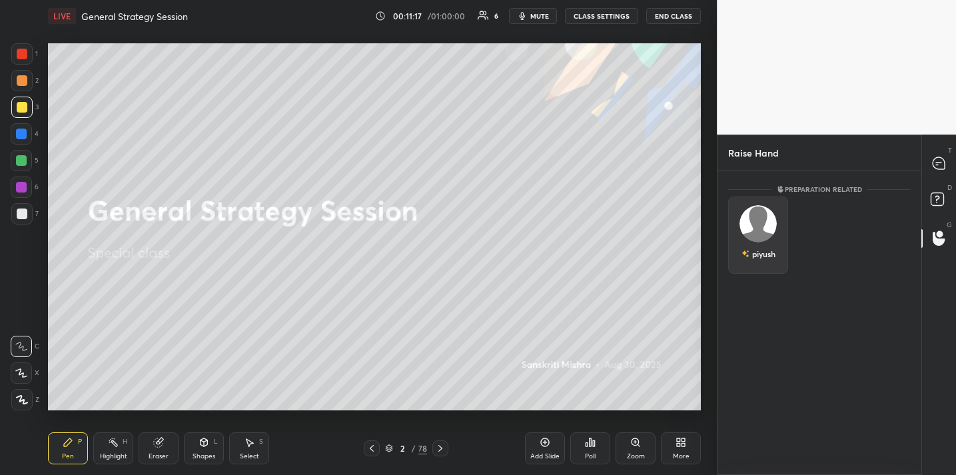
click at [766, 230] on div "piyush" at bounding box center [758, 234] width 60 height 77
click at [751, 262] on button "INVITE" at bounding box center [758, 262] width 48 height 17
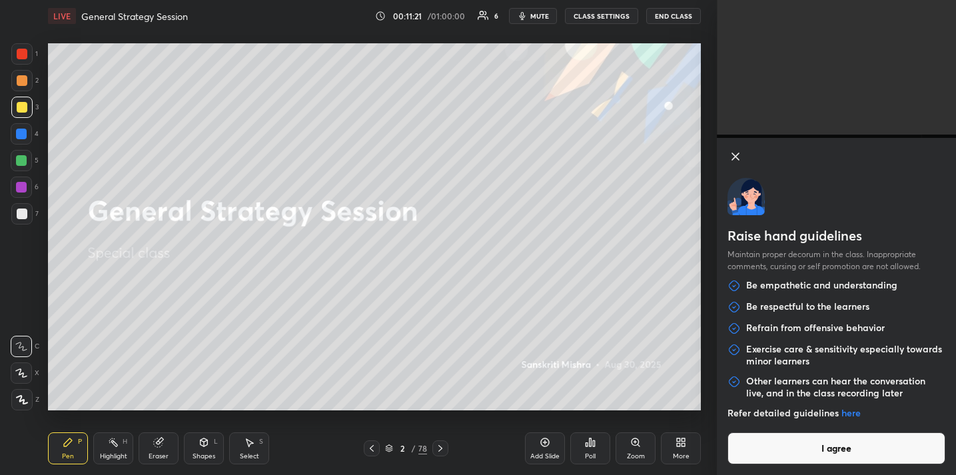
click at [820, 452] on button "I agree" at bounding box center [836, 448] width 218 height 32
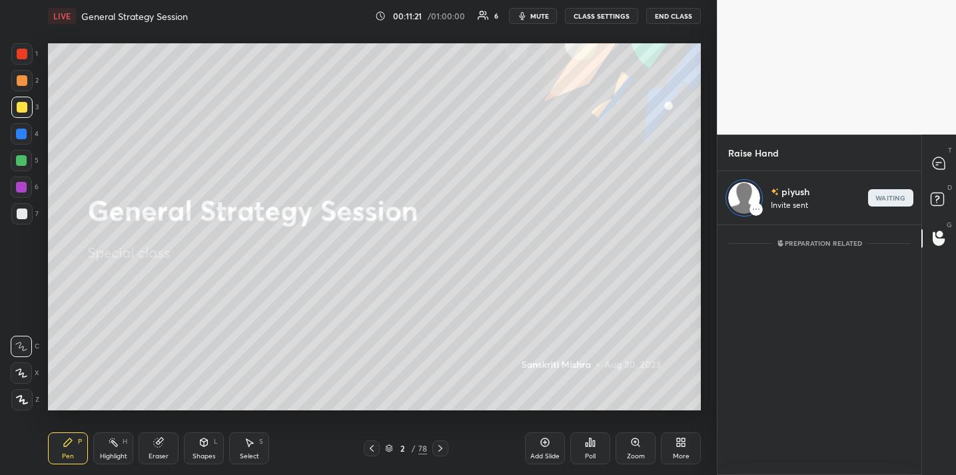
scroll to position [246, 199]
click at [941, 168] on icon at bounding box center [938, 163] width 12 height 12
type textarea "x"
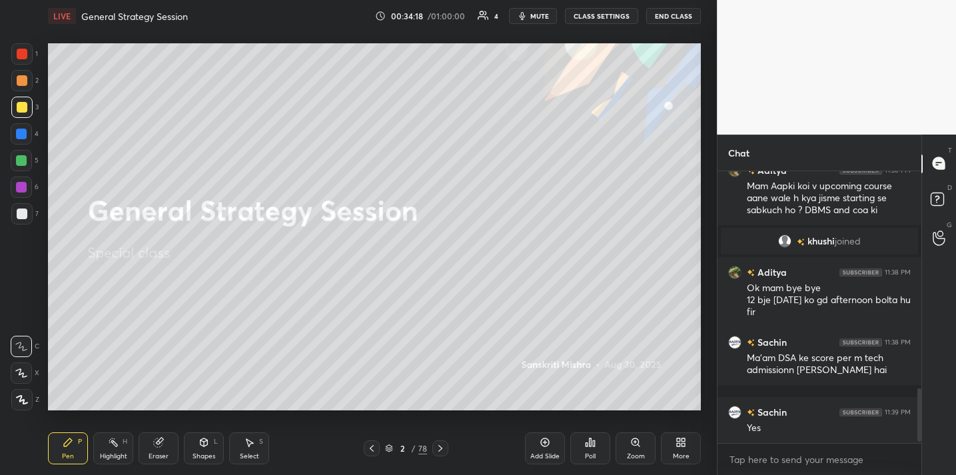
scroll to position [1110, 0]
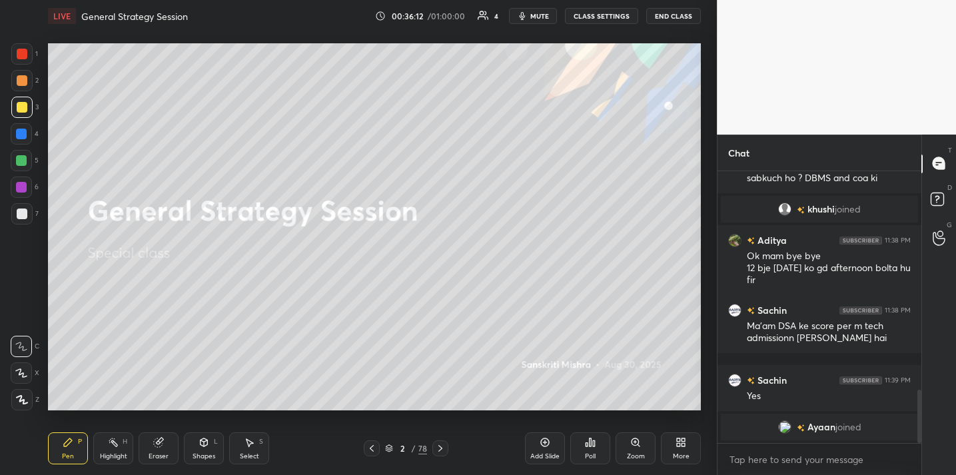
click at [679, 18] on button "End Class" at bounding box center [673, 16] width 55 height 16
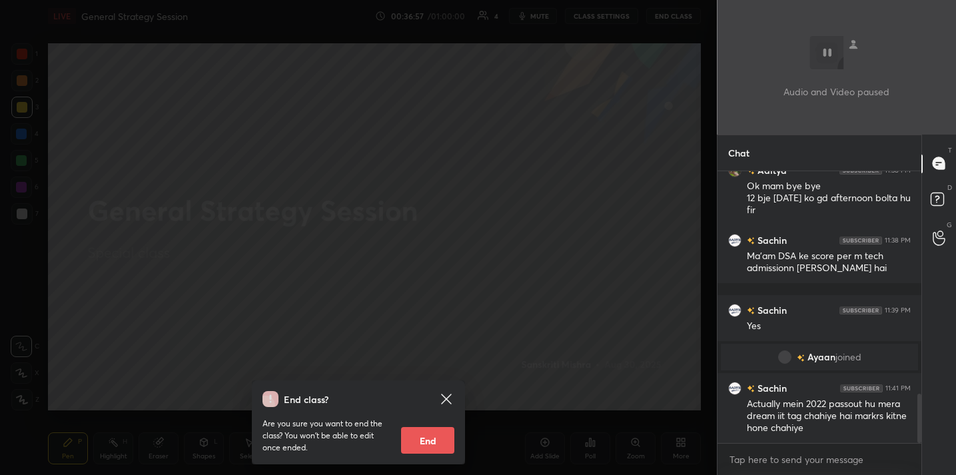
scroll to position [1227, 0]
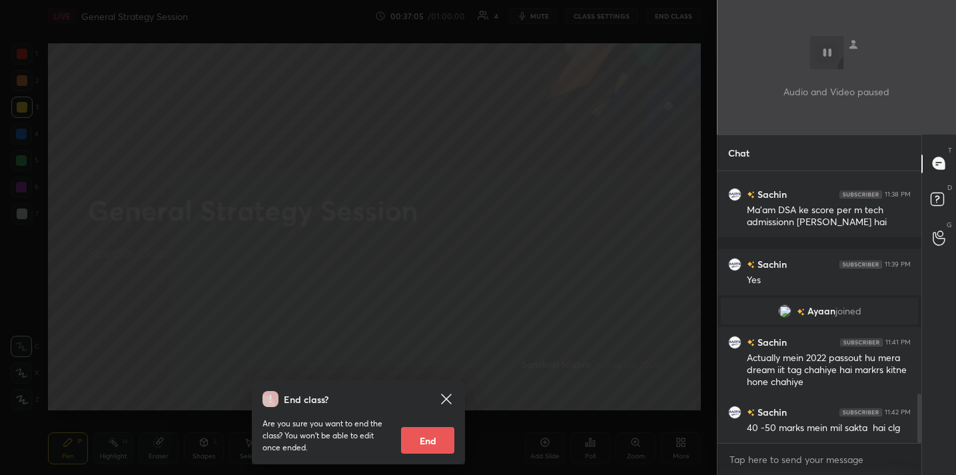
click at [476, 216] on div "End class? Are you sure you want to end the class? You won’t be able to edit on…" at bounding box center [358, 237] width 717 height 475
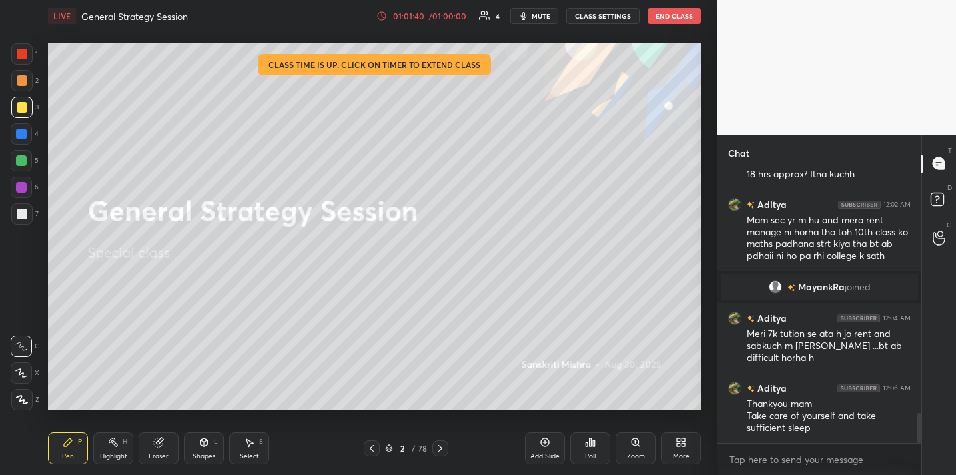
scroll to position [2204, 0]
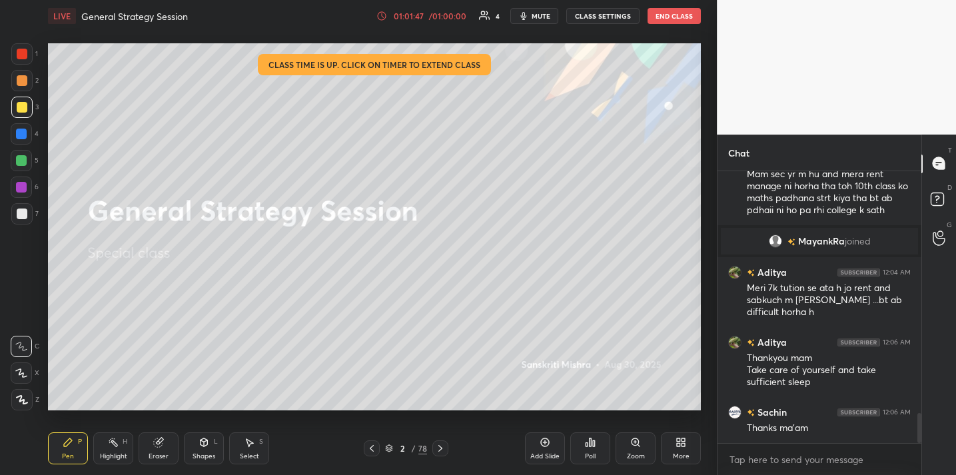
click at [665, 18] on button "End Class" at bounding box center [673, 16] width 53 height 16
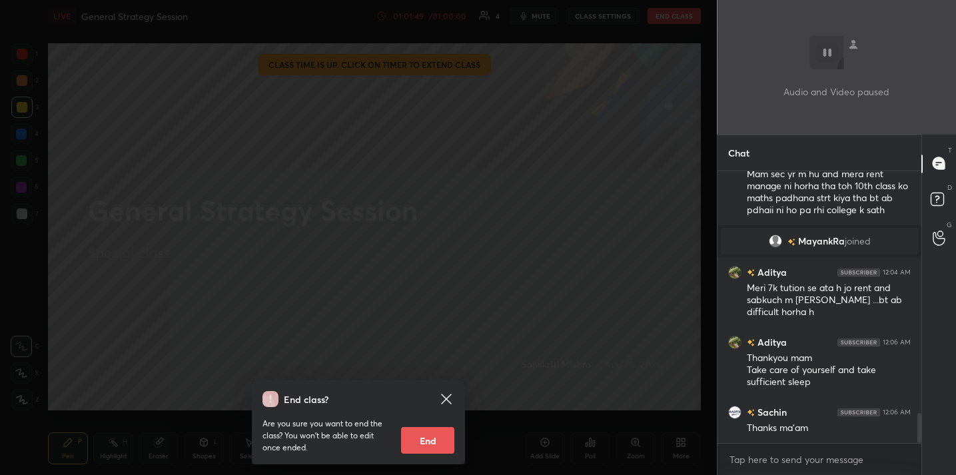
click at [421, 442] on button "End" at bounding box center [427, 440] width 53 height 27
type textarea "x"
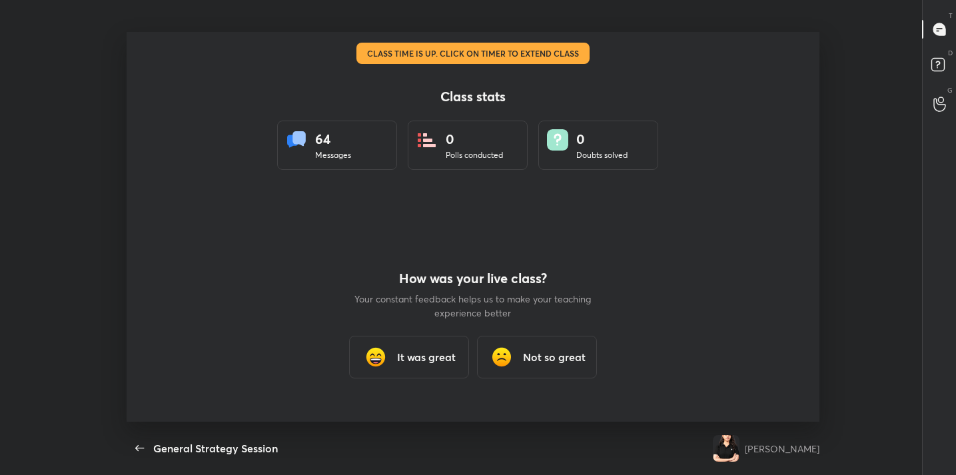
scroll to position [0, 0]
